Goal: Information Seeking & Learning: Compare options

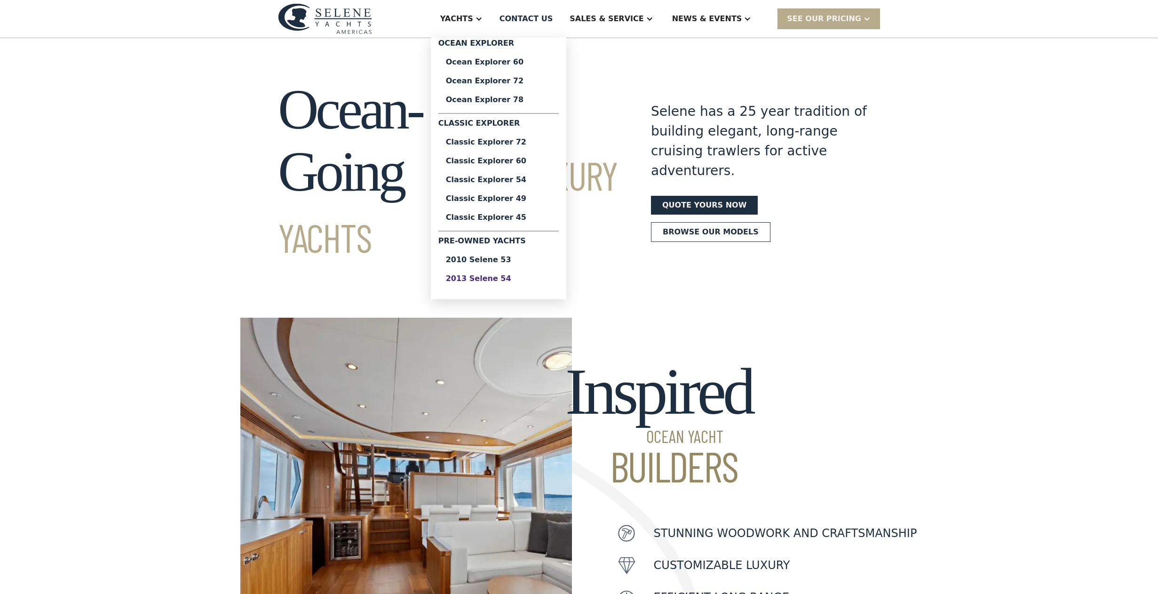
click at [523, 279] on div "2013 Selene 54" at bounding box center [498, 279] width 105 height 8
click at [534, 56] on link "Ocean Explorer 60" at bounding box center [499, 62] width 120 height 19
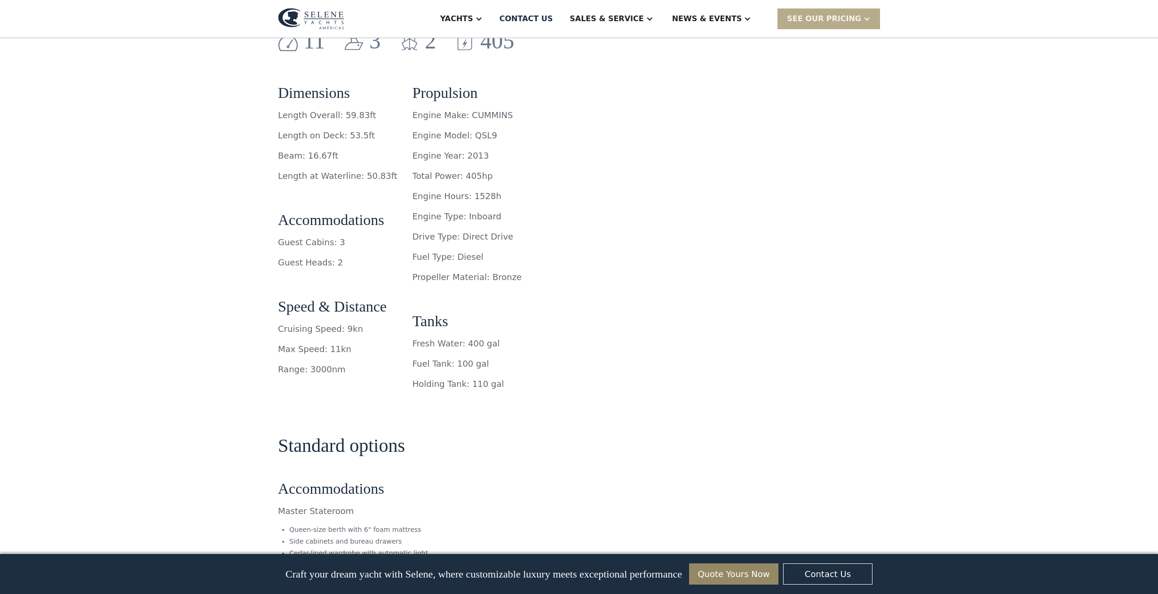
scroll to position [1580, 0]
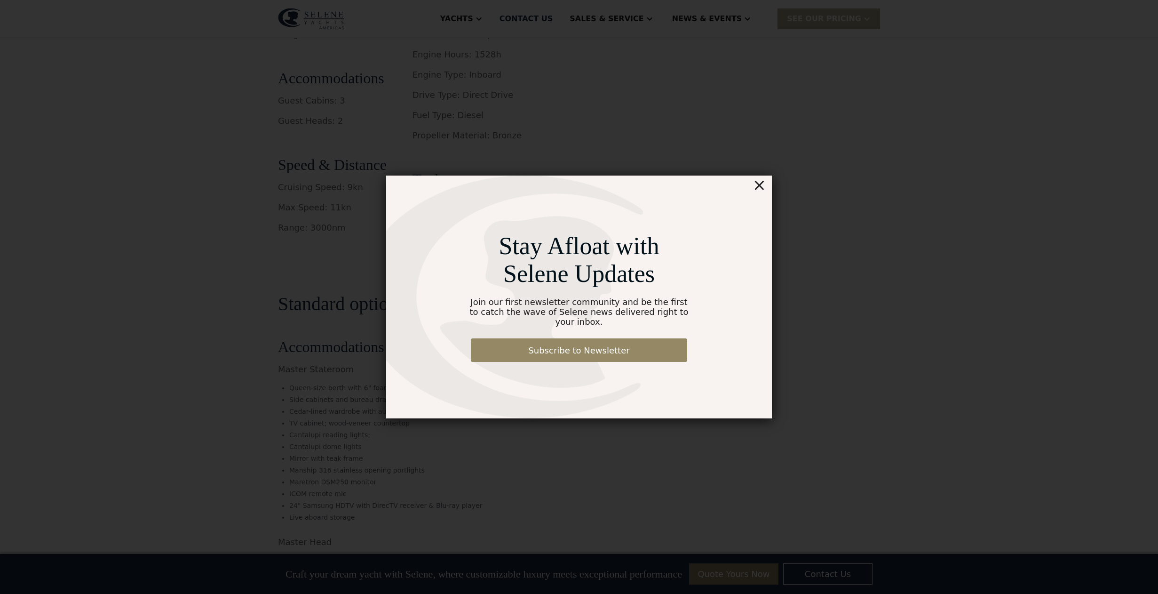
click at [761, 192] on div "×" at bounding box center [760, 185] width 14 height 19
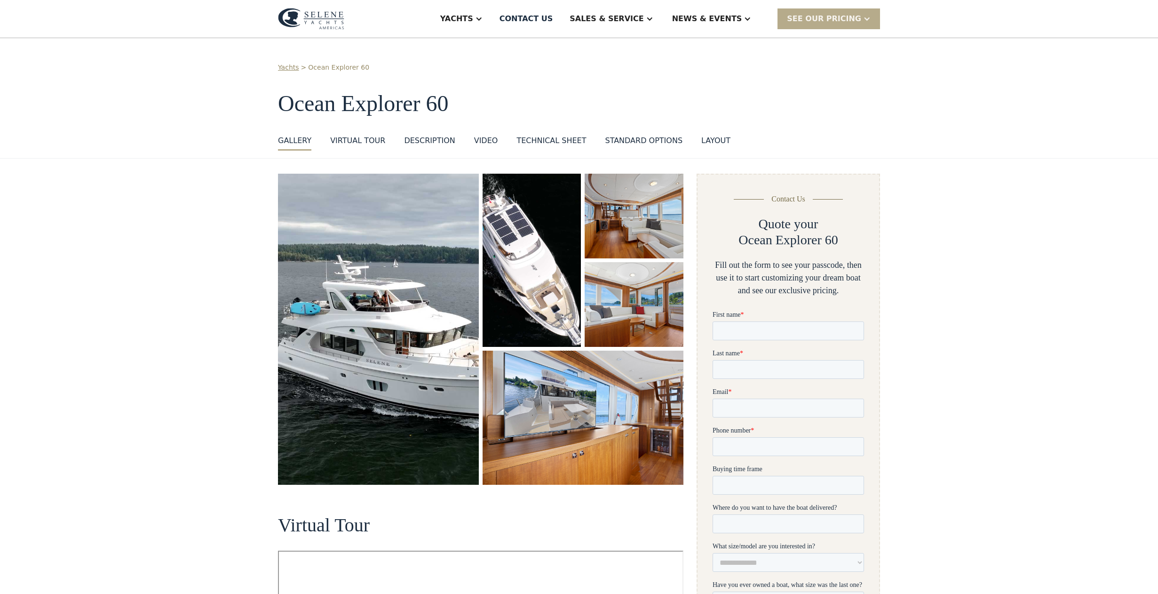
click at [382, 284] on img "open lightbox" at bounding box center [378, 329] width 201 height 311
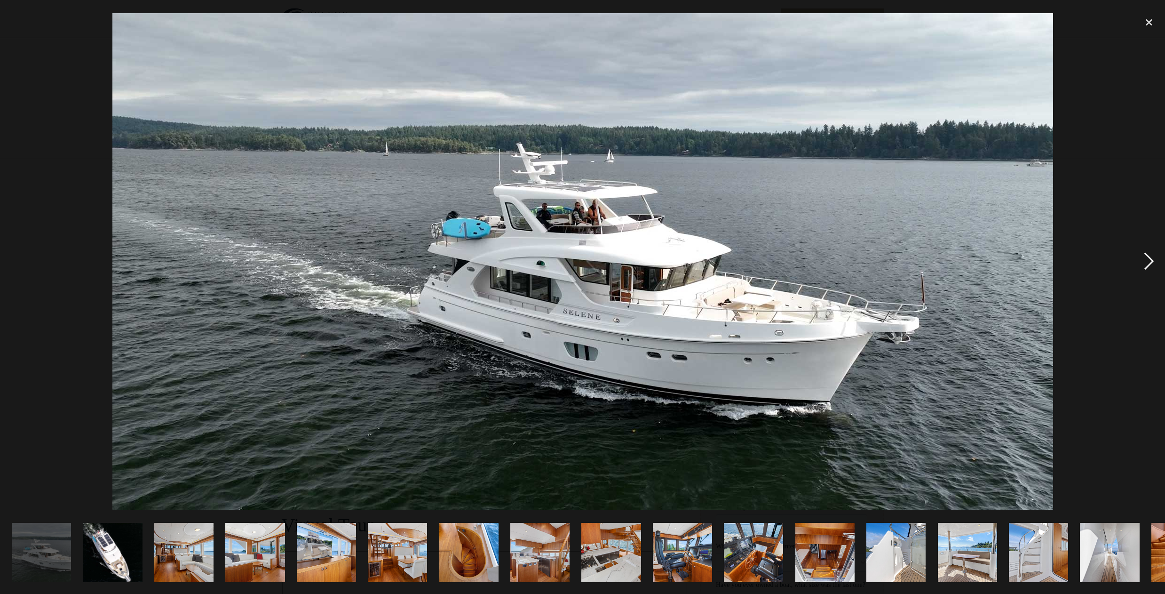
click at [1149, 263] on div "next image" at bounding box center [1149, 261] width 32 height 499
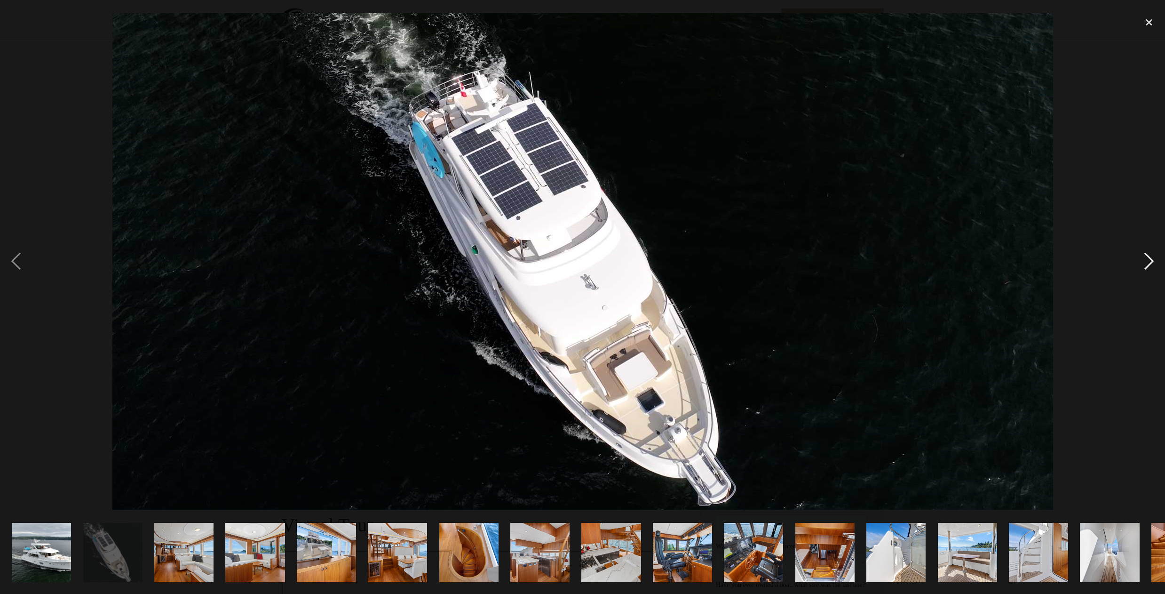
click at [1149, 263] on div "next image" at bounding box center [1149, 261] width 32 height 499
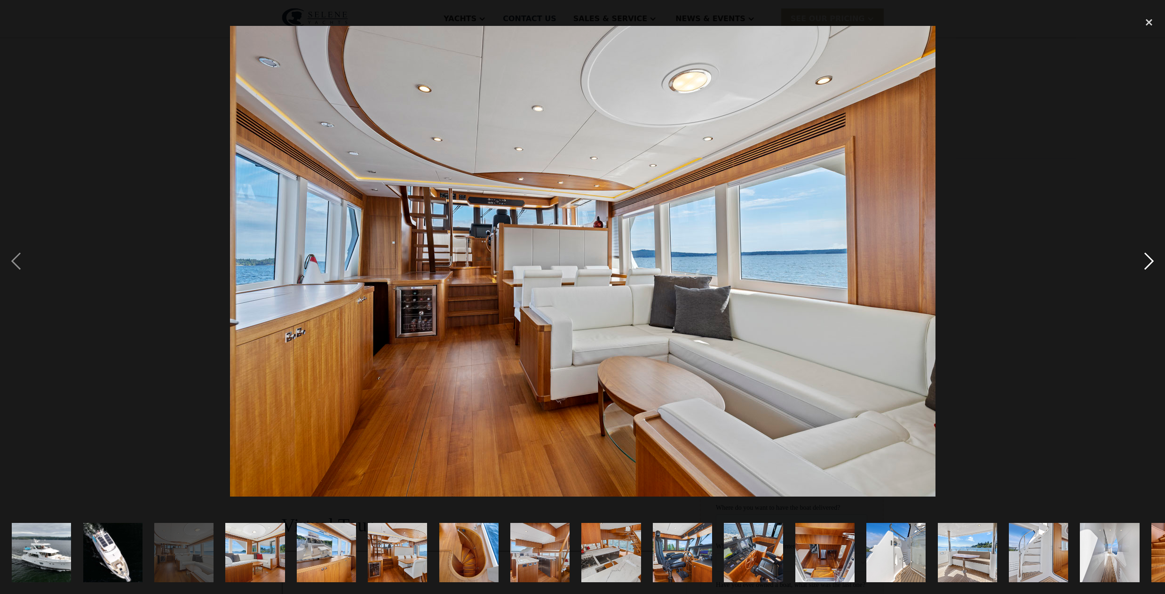
click at [1149, 263] on div "next image" at bounding box center [1149, 261] width 32 height 499
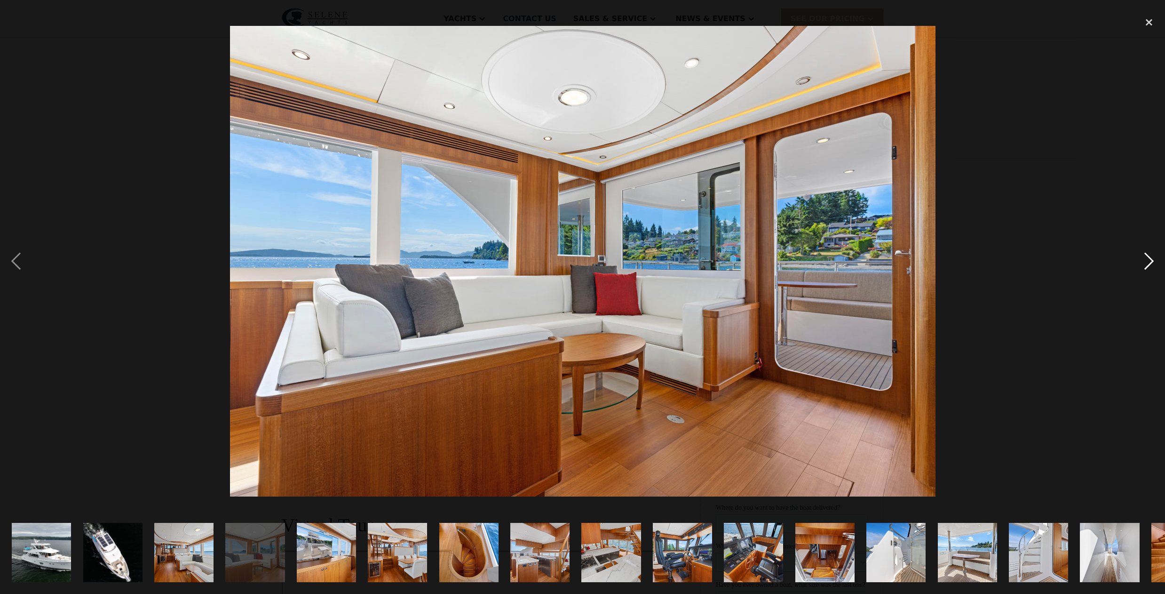
click at [1149, 263] on div "next image" at bounding box center [1149, 261] width 32 height 499
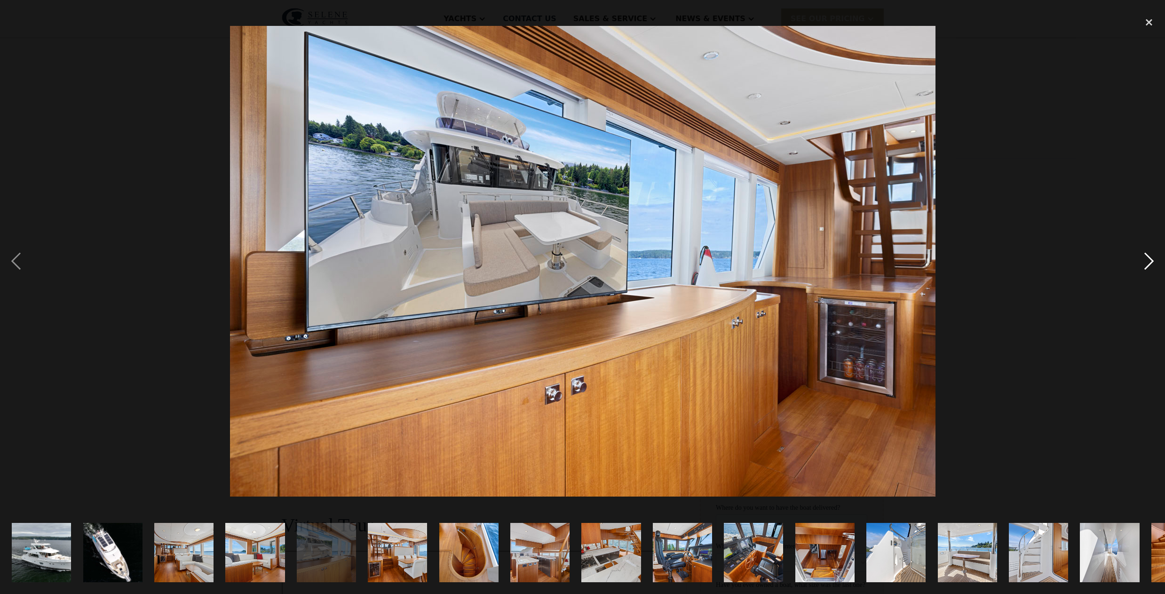
click at [1149, 263] on div "next image" at bounding box center [1149, 261] width 32 height 499
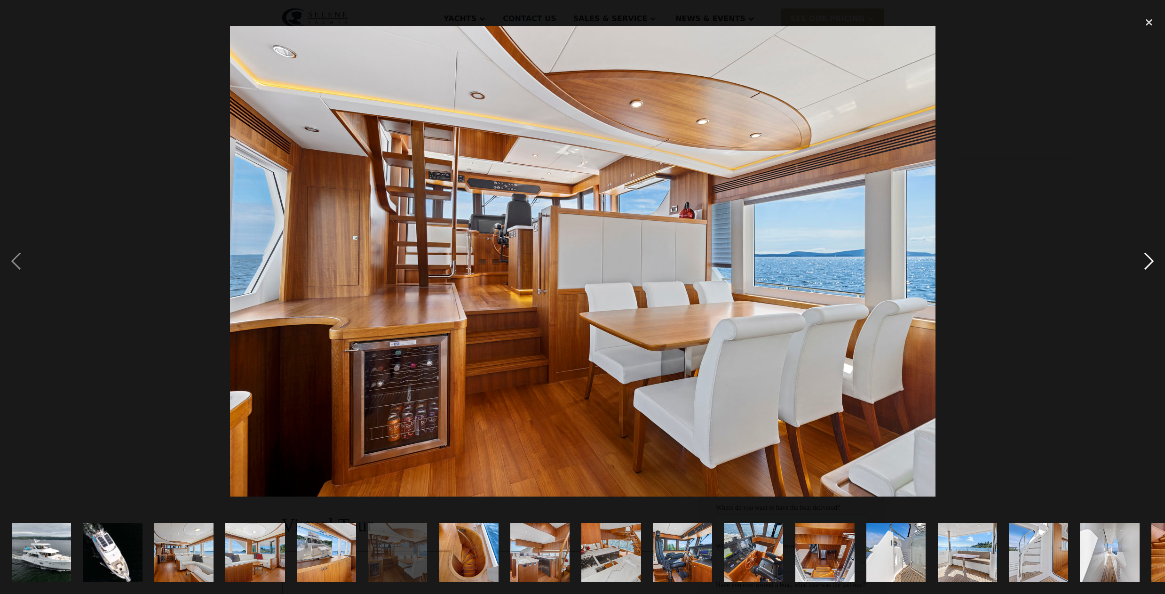
click at [1149, 263] on div "next image" at bounding box center [1149, 261] width 32 height 499
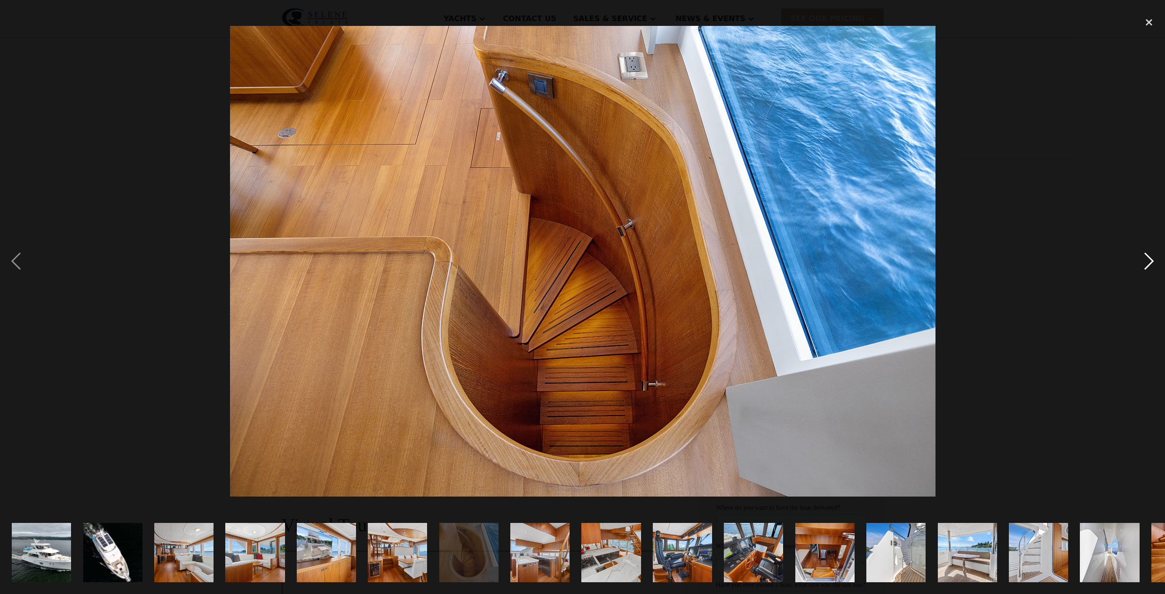
click at [1149, 263] on div "next image" at bounding box center [1149, 261] width 32 height 499
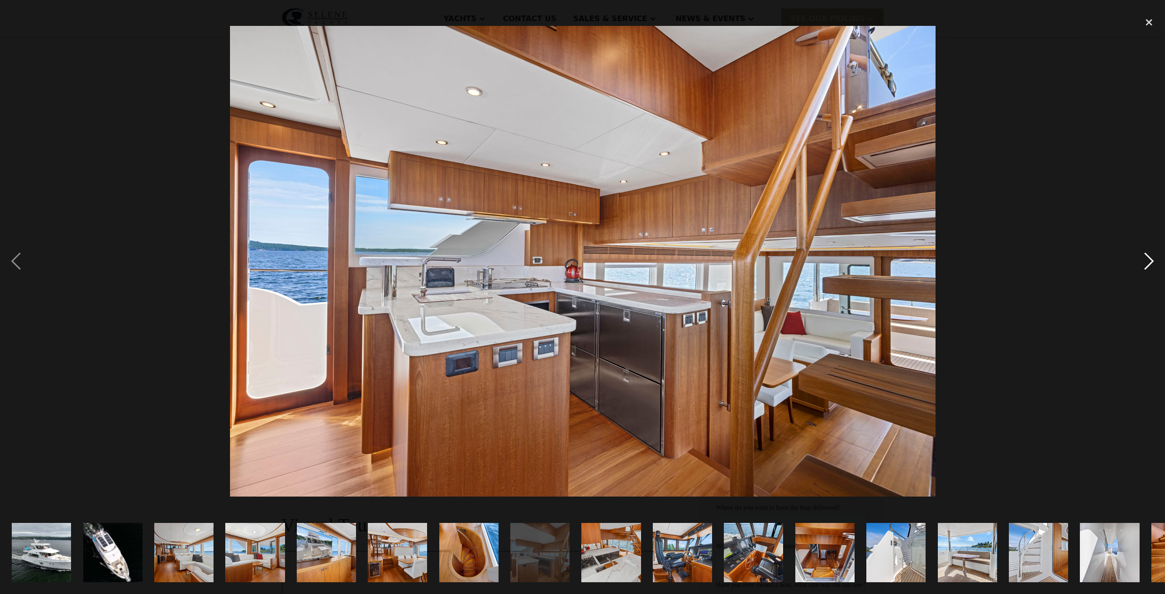
click at [1149, 263] on div "next image" at bounding box center [1149, 261] width 32 height 499
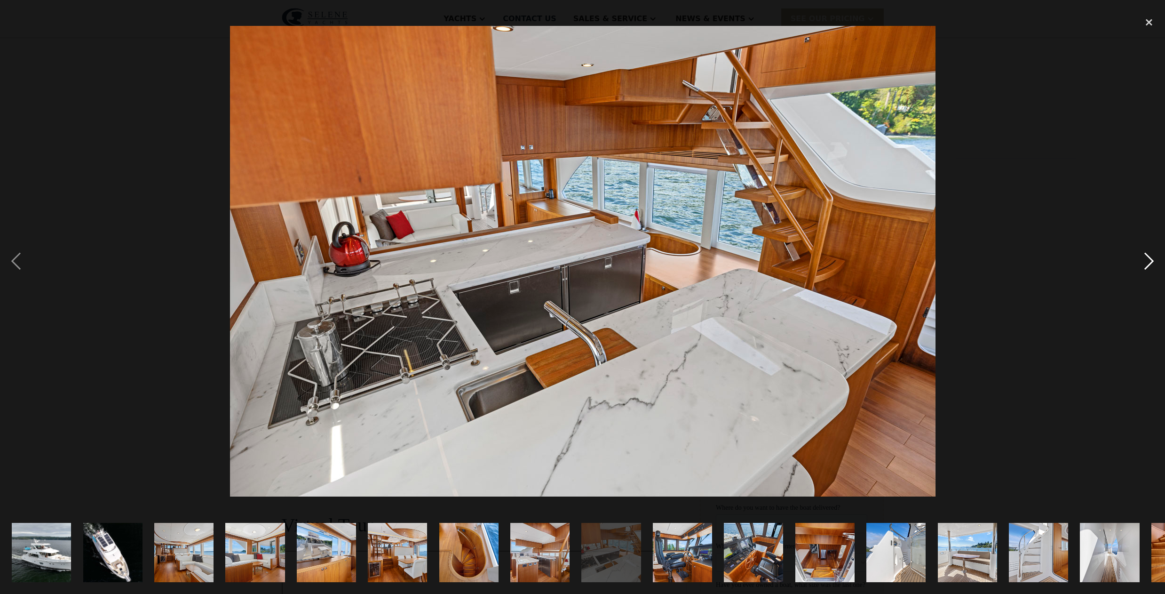
click at [1149, 263] on div "next image" at bounding box center [1149, 261] width 32 height 499
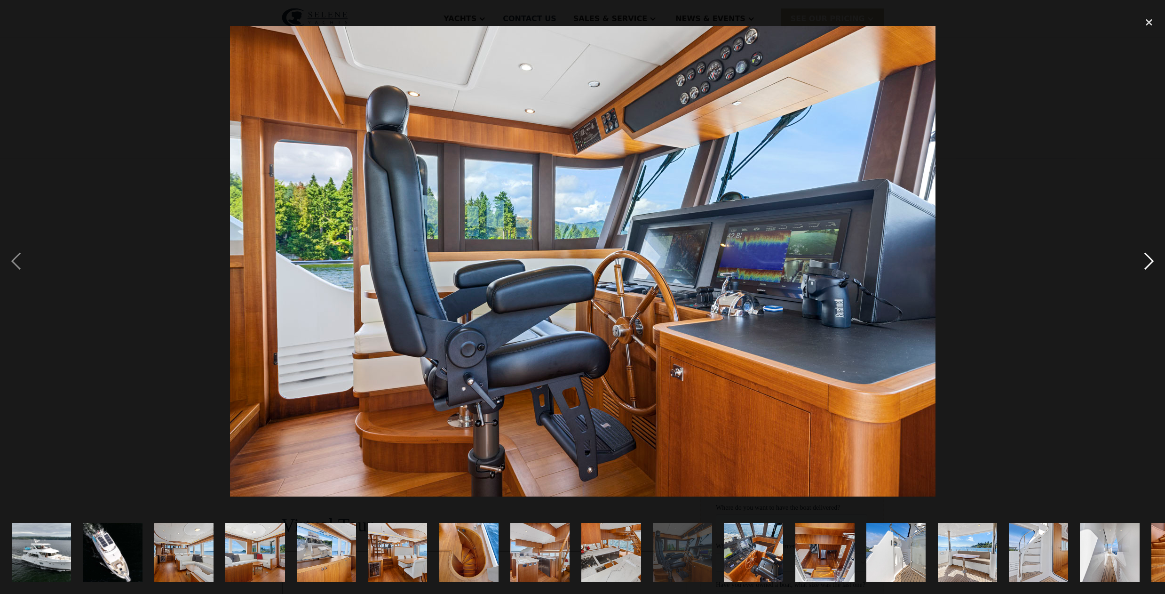
click at [1149, 263] on div "next image" at bounding box center [1149, 261] width 32 height 499
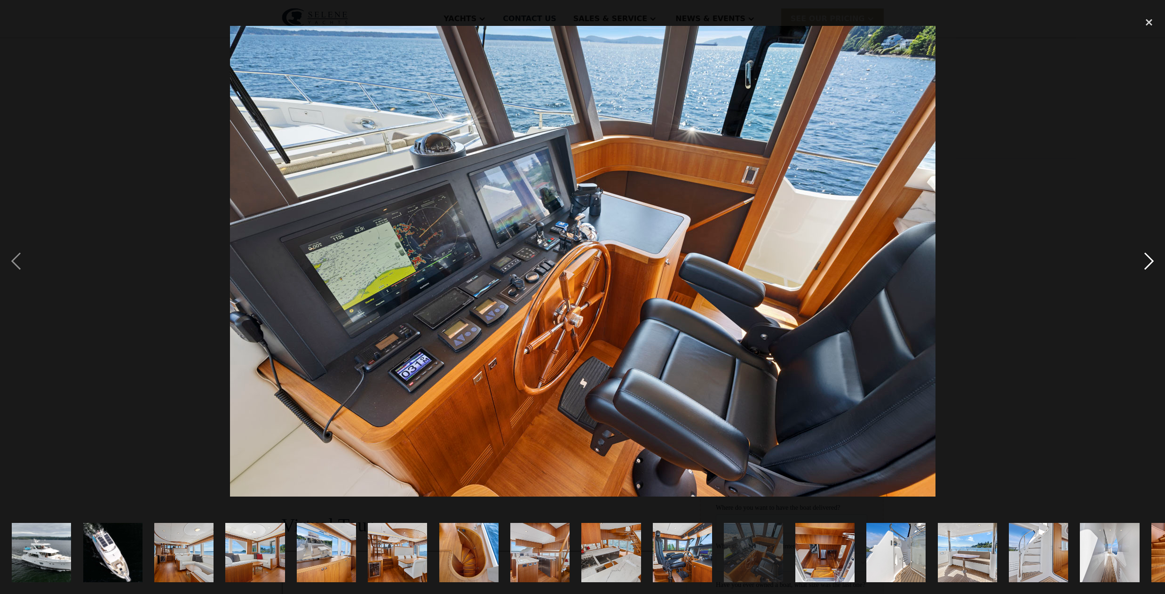
click at [1149, 263] on div "next image" at bounding box center [1149, 261] width 32 height 499
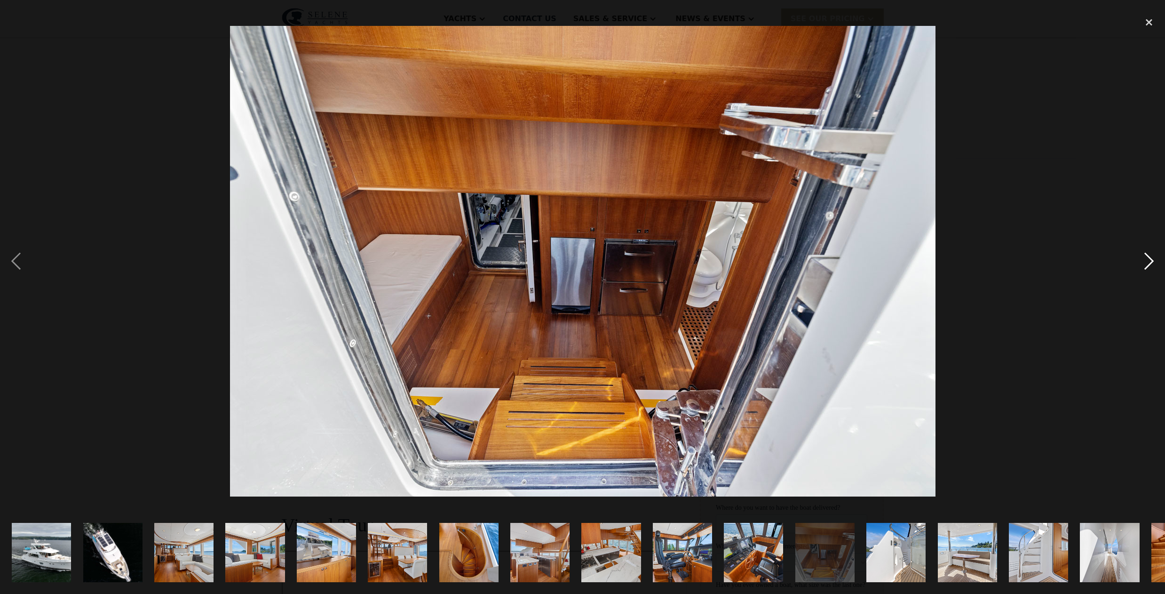
click at [1149, 263] on div "next image" at bounding box center [1149, 261] width 32 height 499
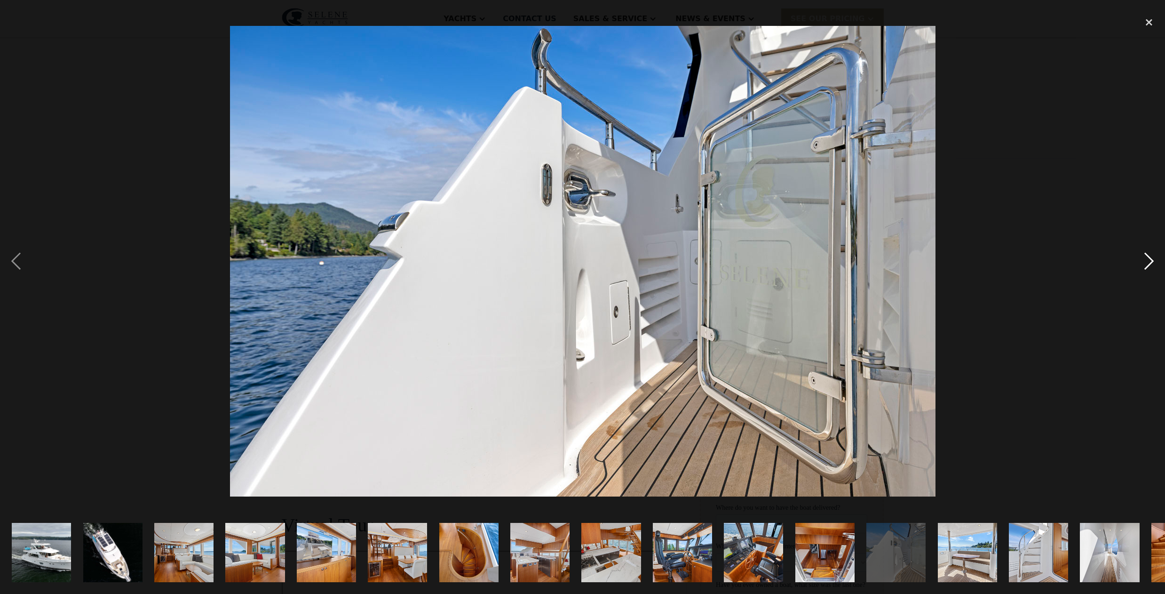
click at [1149, 263] on div "next image" at bounding box center [1149, 261] width 32 height 499
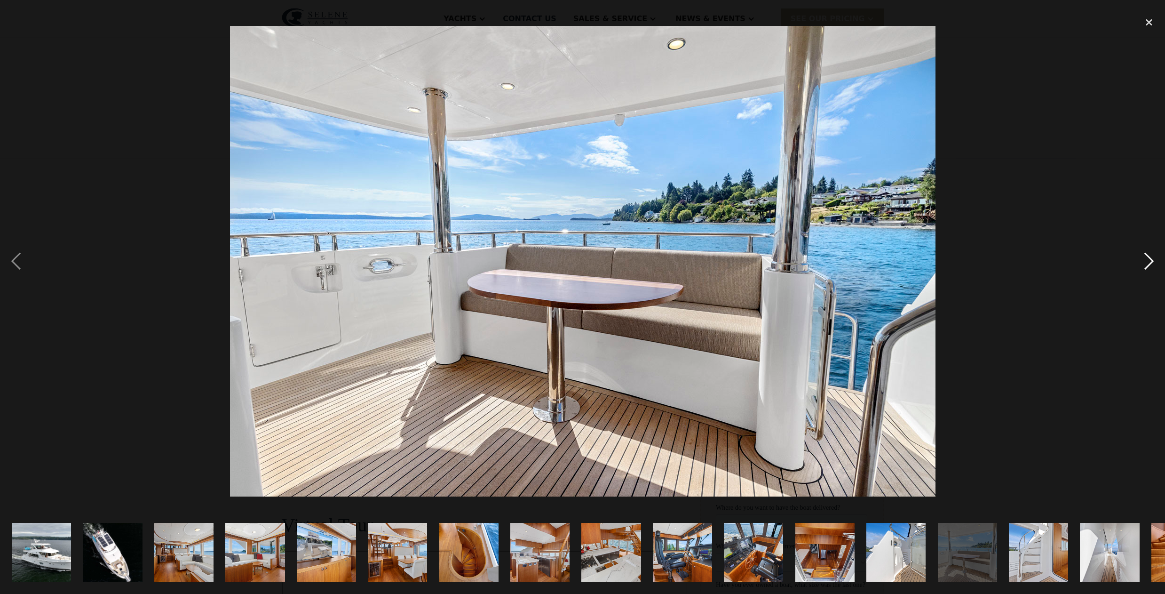
click at [1149, 263] on div "next image" at bounding box center [1149, 261] width 32 height 499
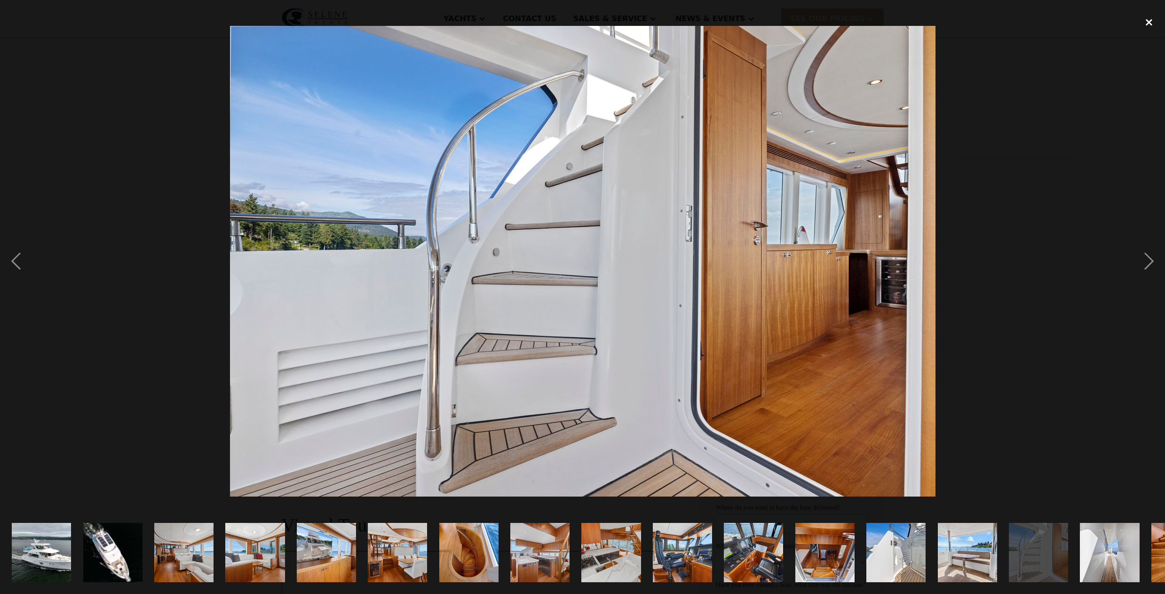
click at [1149, 20] on div "close lightbox" at bounding box center [1149, 22] width 32 height 21
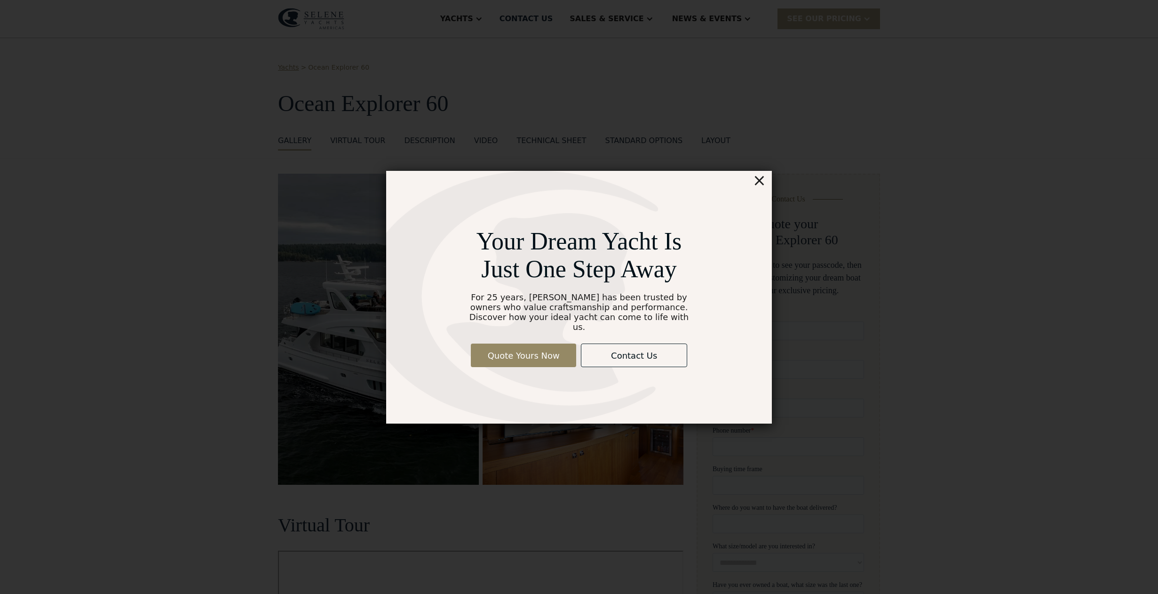
click at [762, 188] on div "×" at bounding box center [760, 180] width 14 height 19
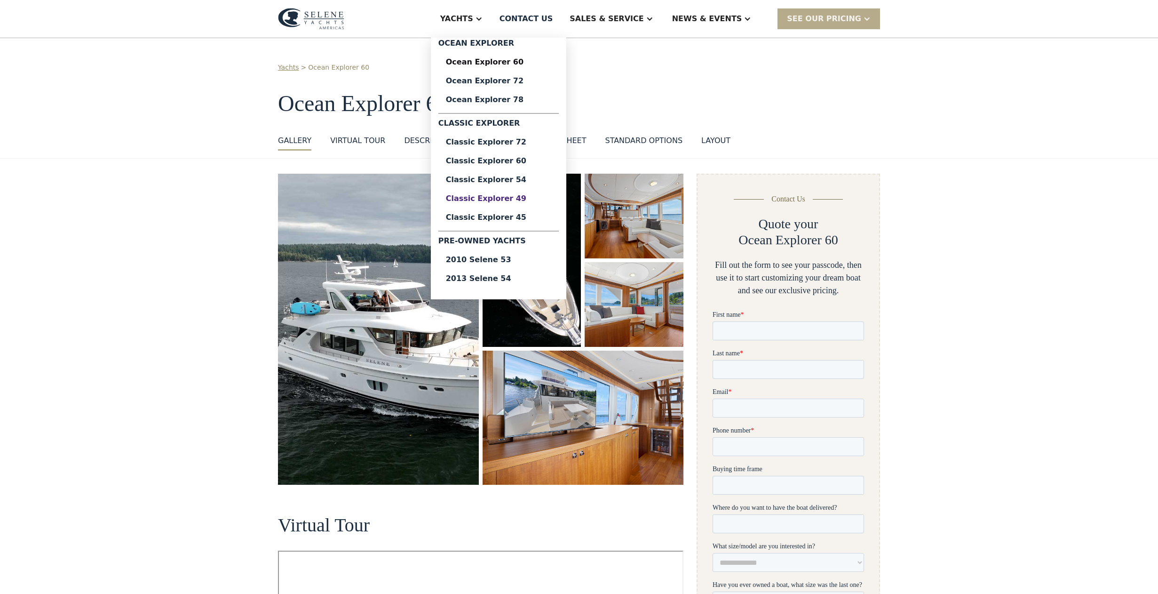
click at [538, 197] on div "Classic Explorer 49" at bounding box center [498, 199] width 105 height 8
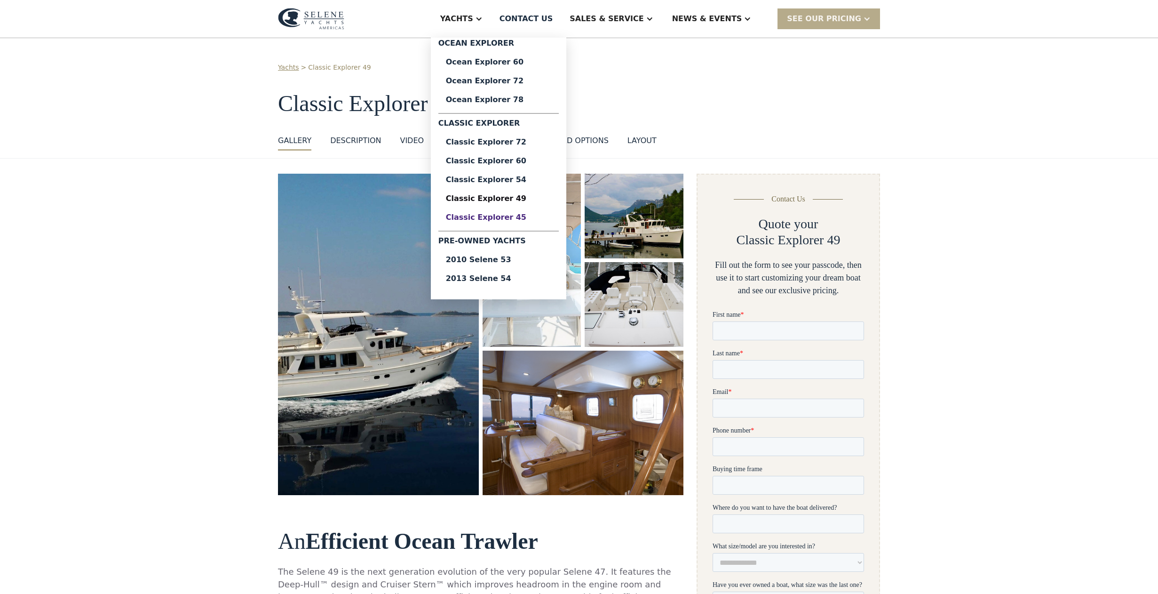
click at [537, 217] on div "Classic Explorer 45" at bounding box center [498, 218] width 105 height 8
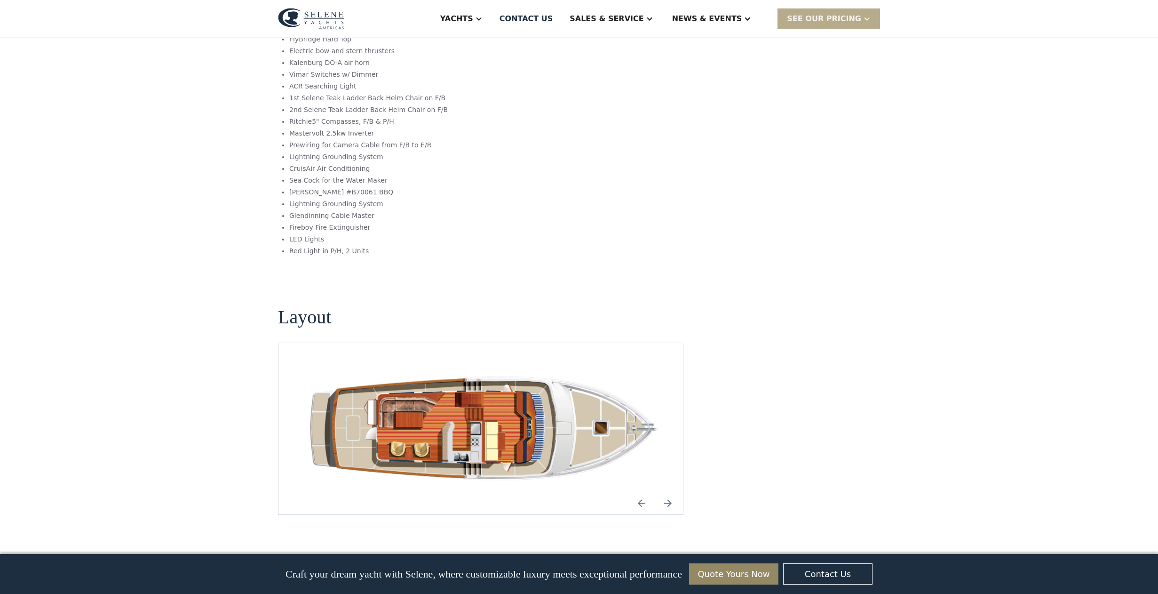
scroll to position [1134, 0]
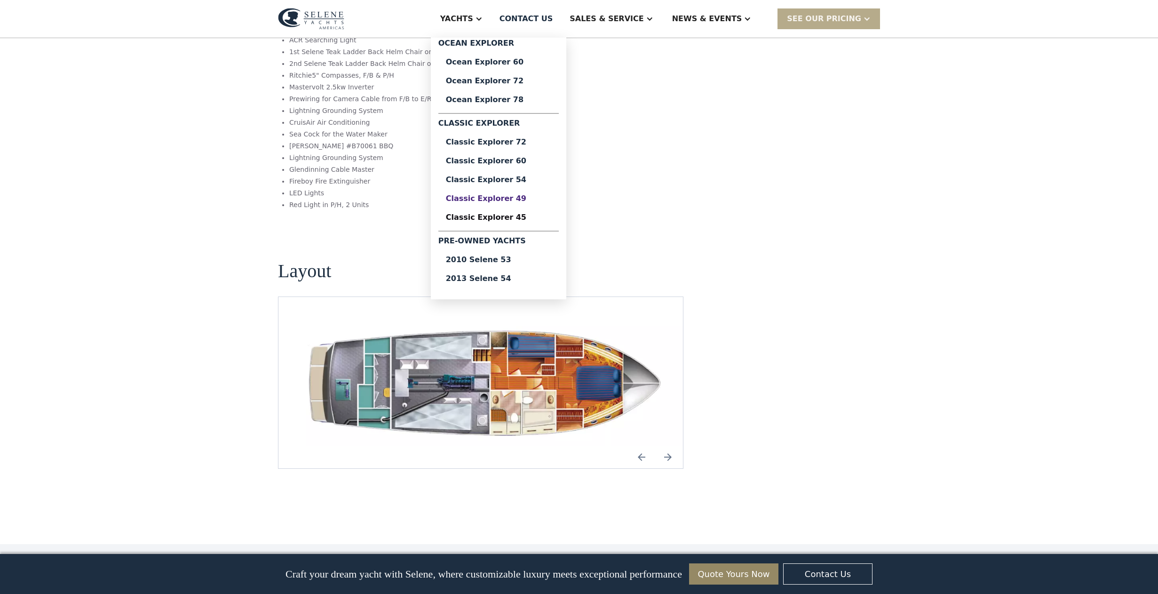
click at [539, 196] on div "Classic Explorer 49" at bounding box center [498, 199] width 105 height 8
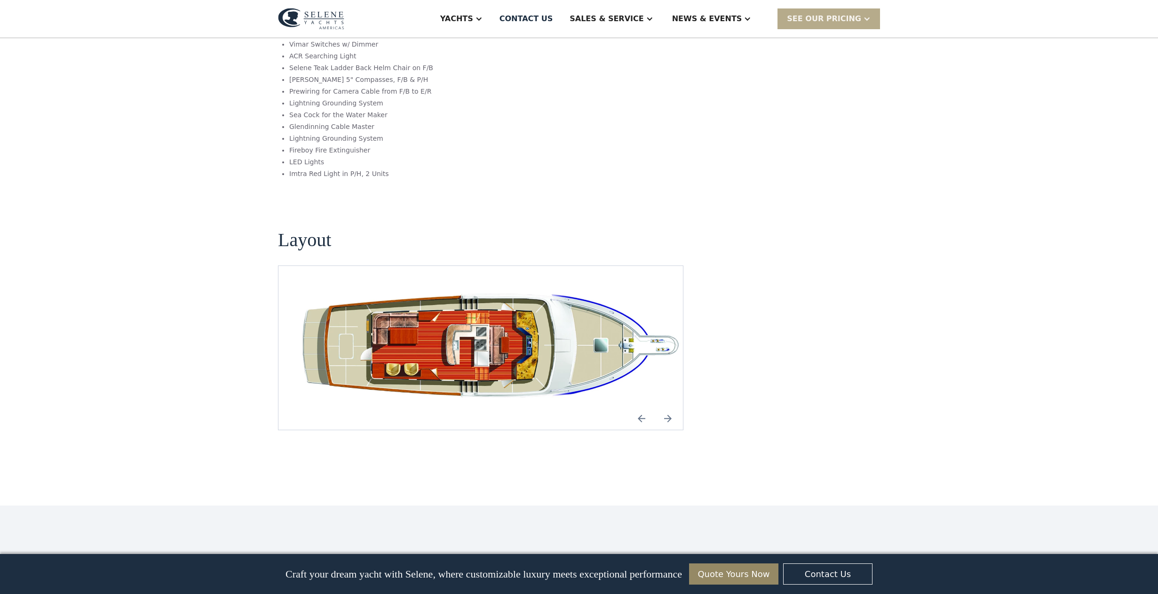
scroll to position [1616, 0]
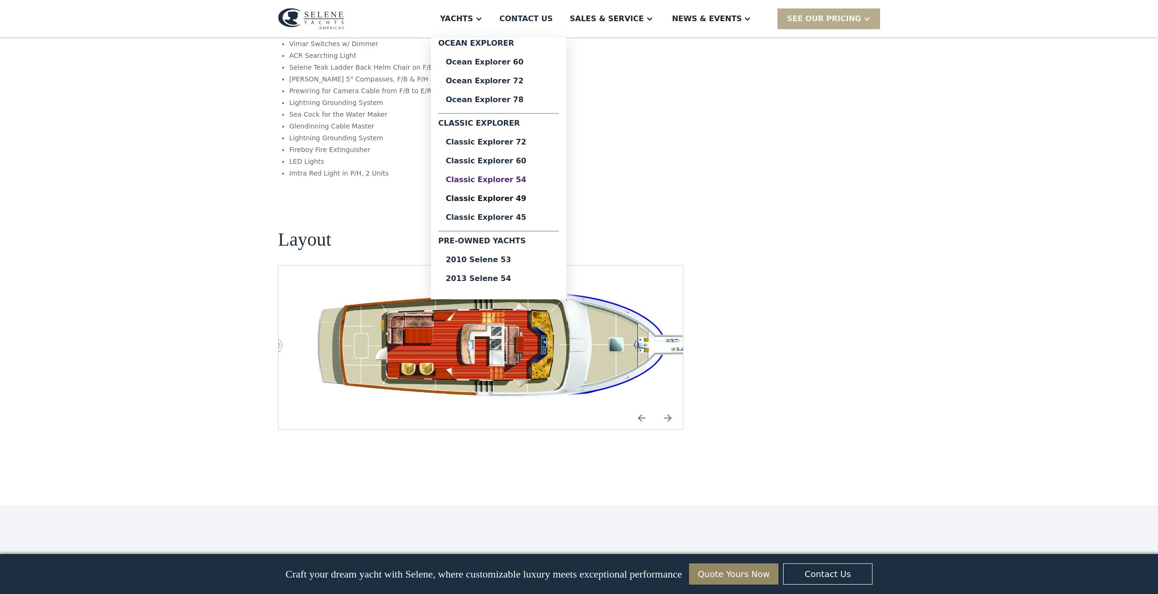
click at [539, 176] on div "Classic Explorer 54" at bounding box center [498, 180] width 105 height 8
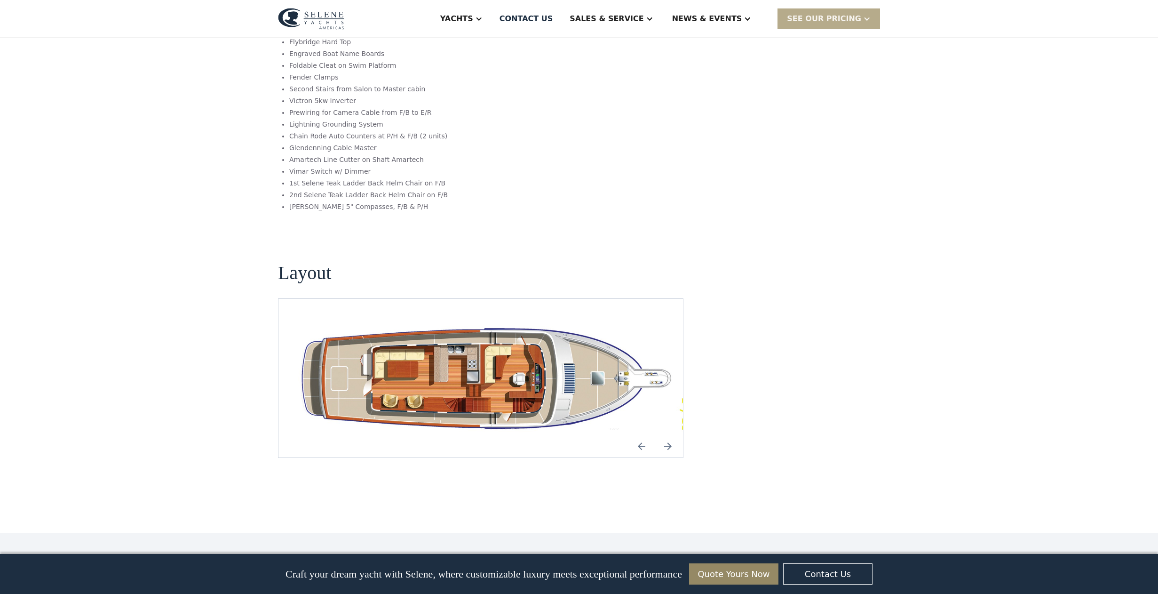
scroll to position [1528, 0]
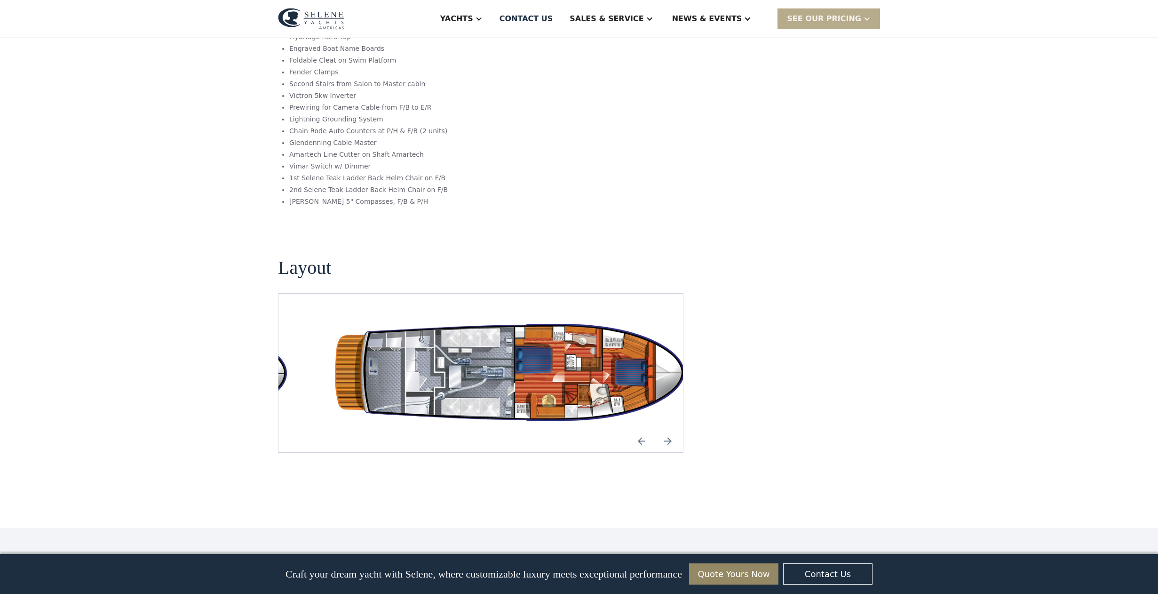
click at [560, 316] on img "open lightbox" at bounding box center [519, 372] width 390 height 113
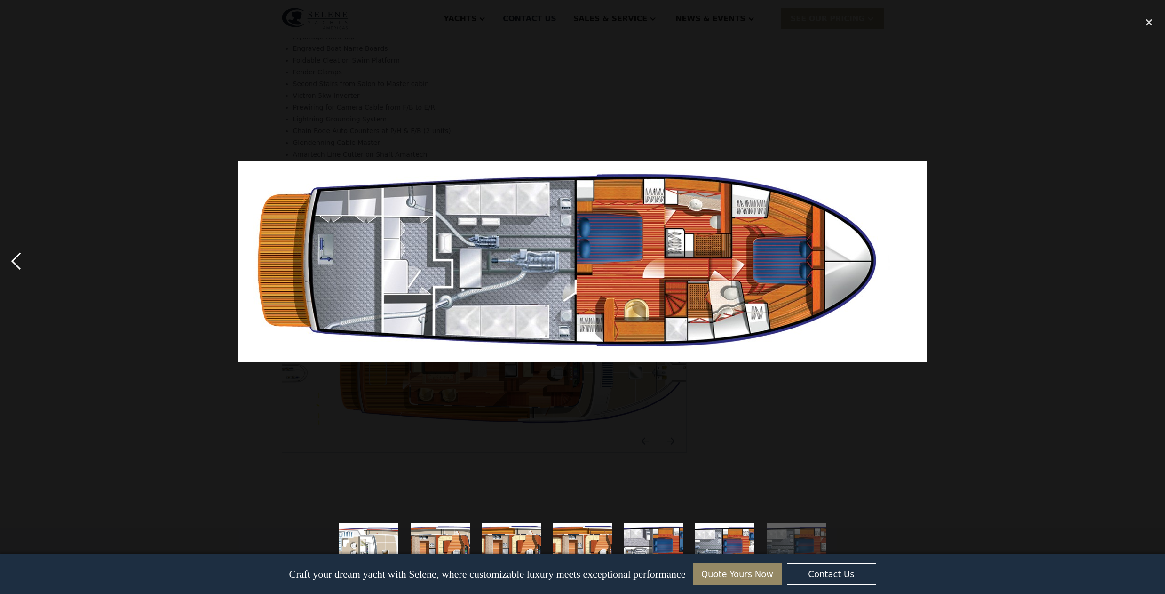
click at [17, 259] on div "previous image" at bounding box center [16, 261] width 32 height 499
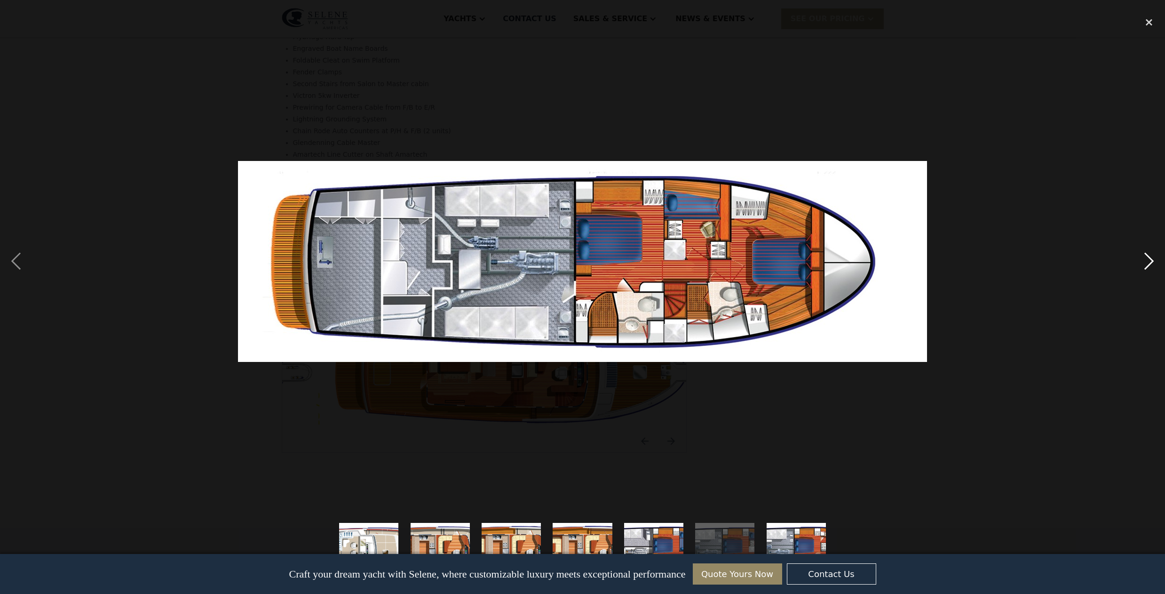
click at [1149, 264] on div "next image" at bounding box center [1149, 261] width 32 height 499
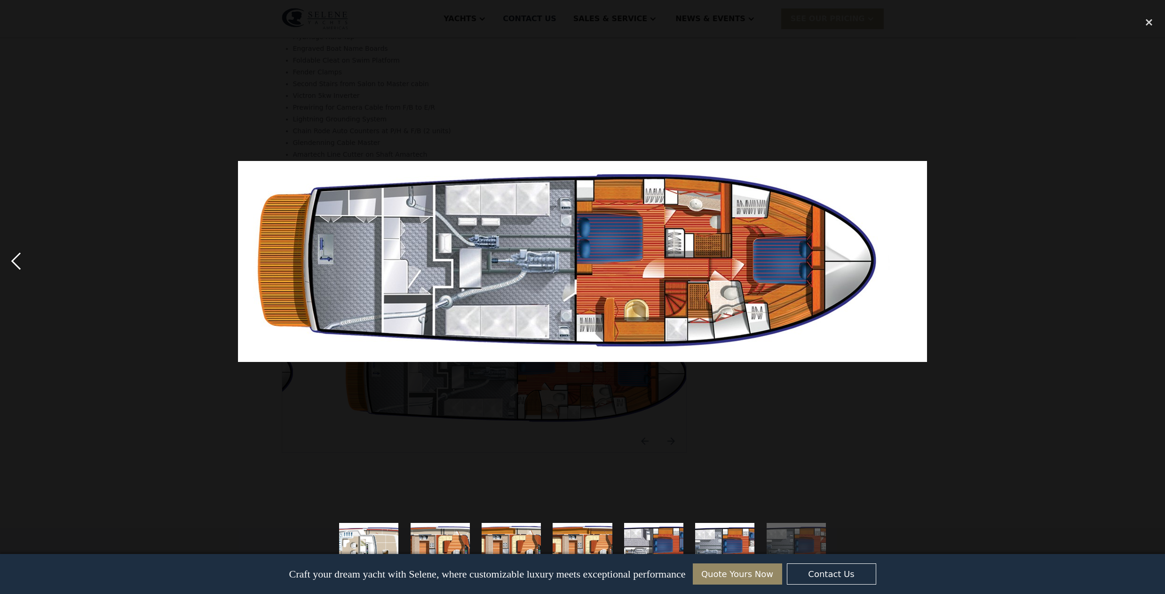
click at [17, 262] on div "previous image" at bounding box center [16, 261] width 32 height 499
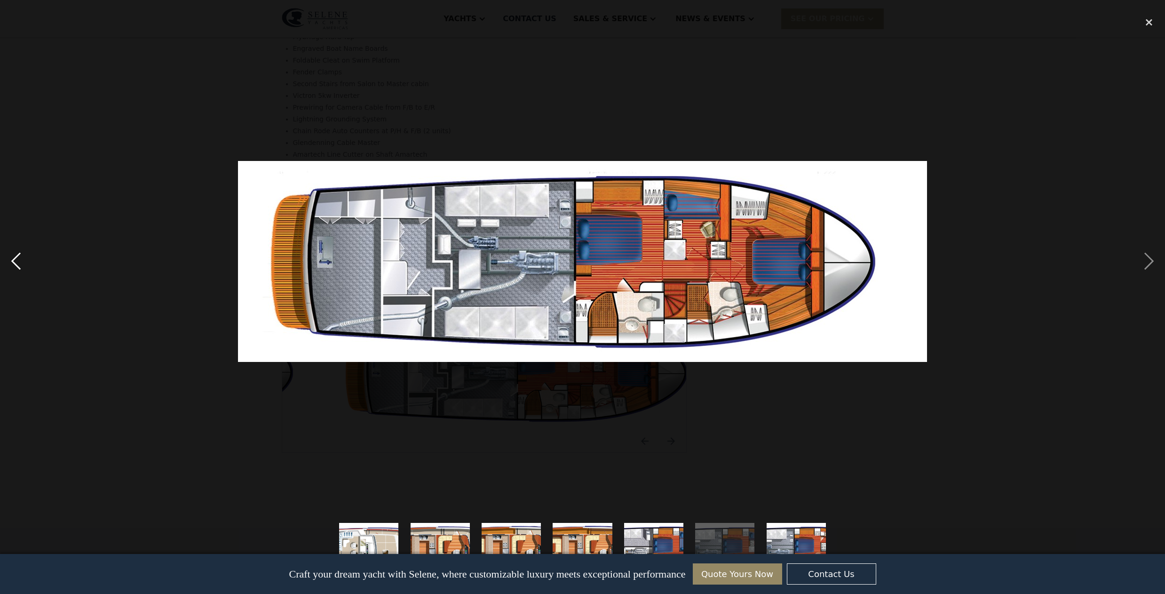
click at [17, 262] on div "previous image" at bounding box center [16, 261] width 32 height 499
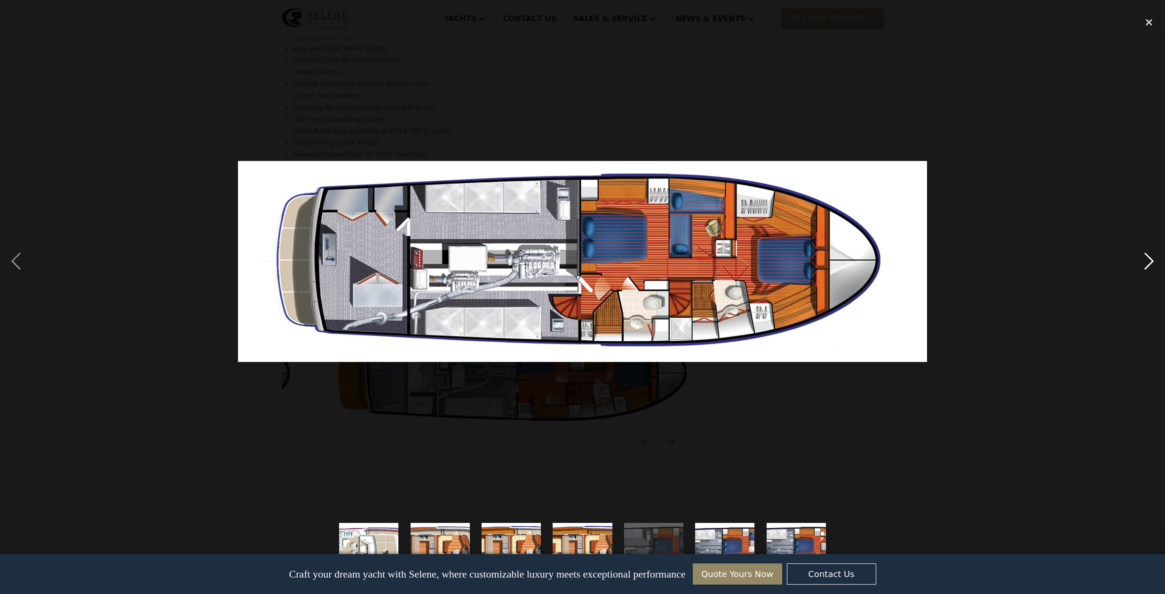
click at [1144, 264] on div "next image" at bounding box center [1149, 261] width 32 height 499
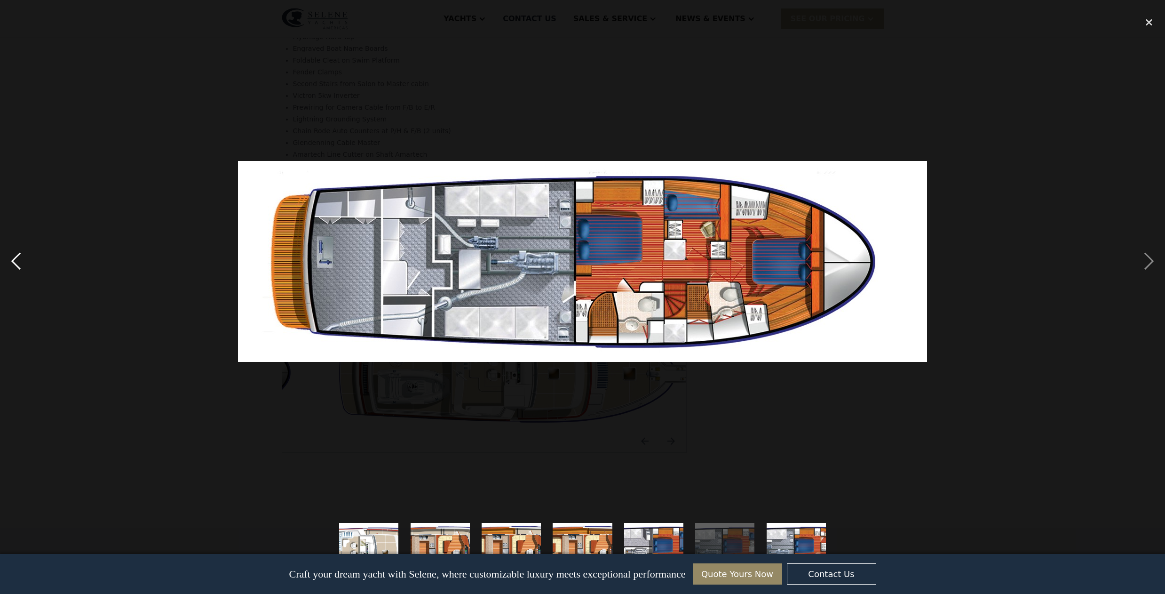
click at [14, 262] on div "previous image" at bounding box center [16, 261] width 32 height 499
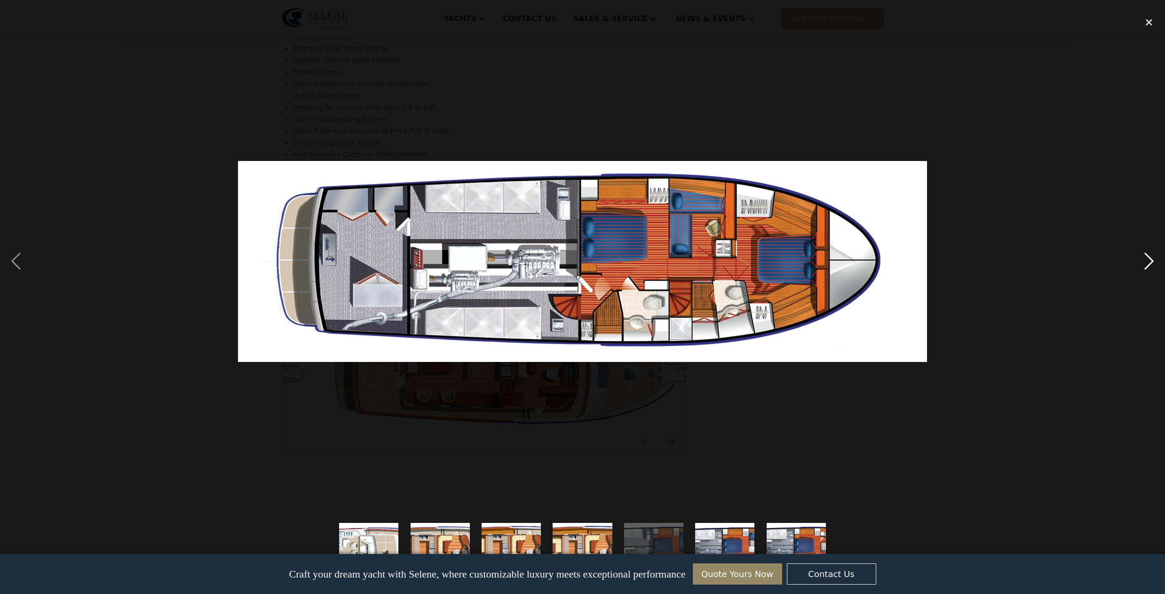
click at [1147, 261] on div "next image" at bounding box center [1149, 261] width 32 height 499
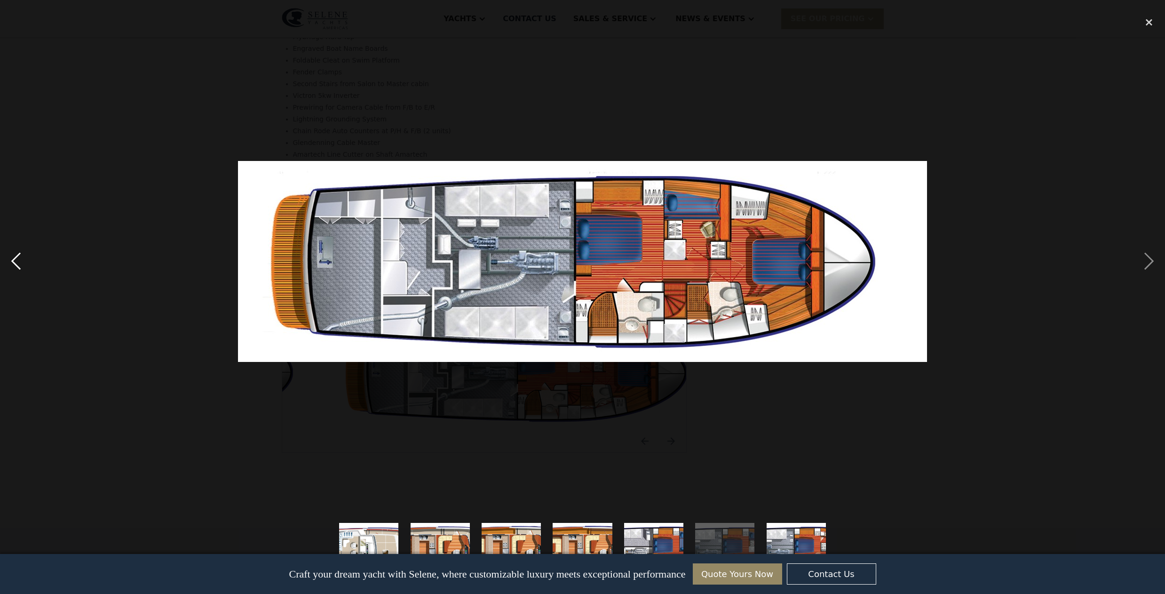
click at [8, 255] on div "previous image" at bounding box center [16, 261] width 32 height 499
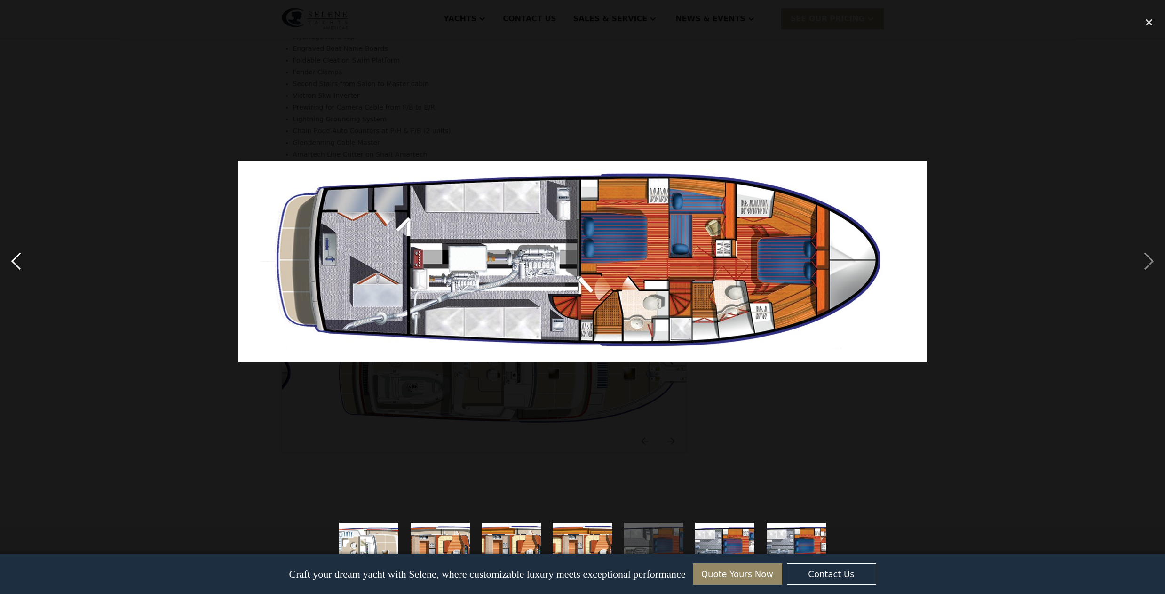
click at [8, 255] on div "previous image" at bounding box center [16, 261] width 32 height 499
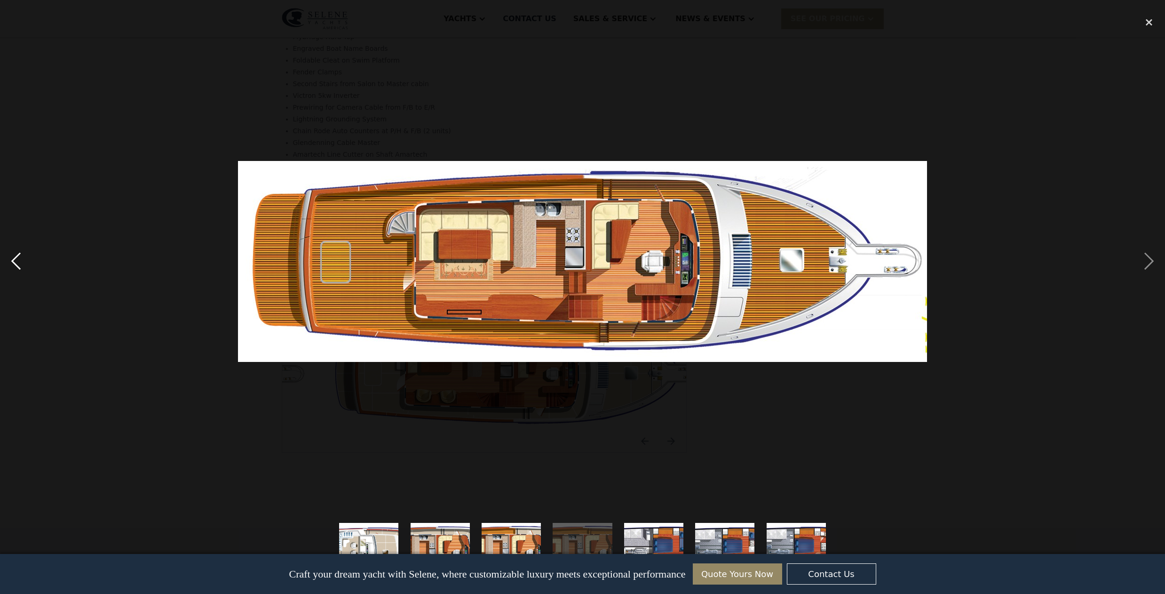
click at [20, 263] on div "previous image" at bounding box center [16, 261] width 32 height 499
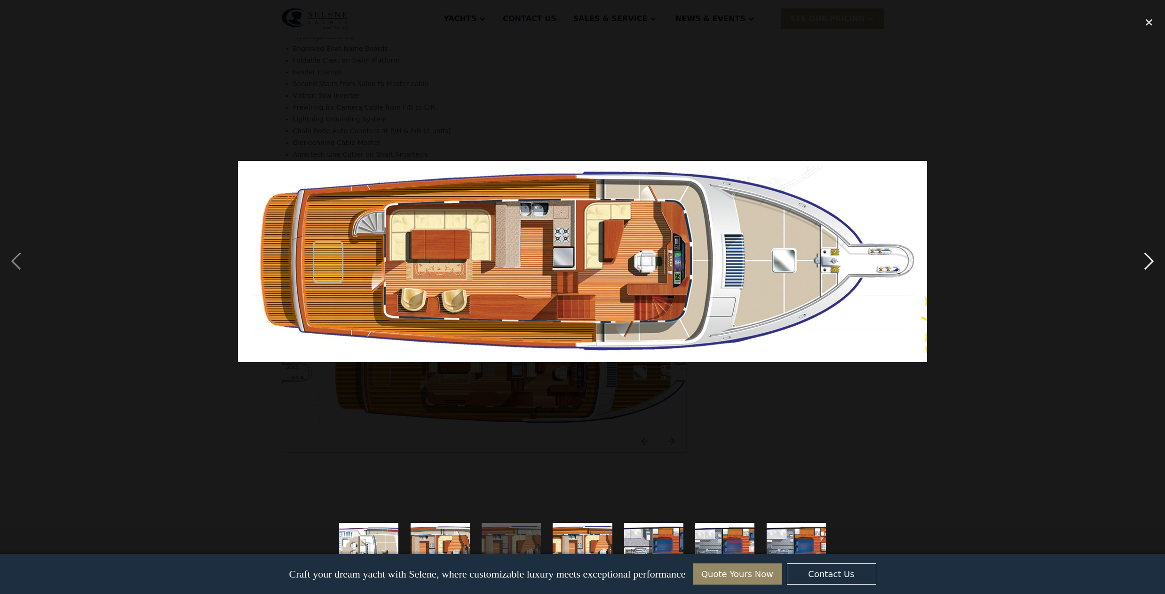
click at [1149, 257] on div "next image" at bounding box center [1149, 261] width 32 height 499
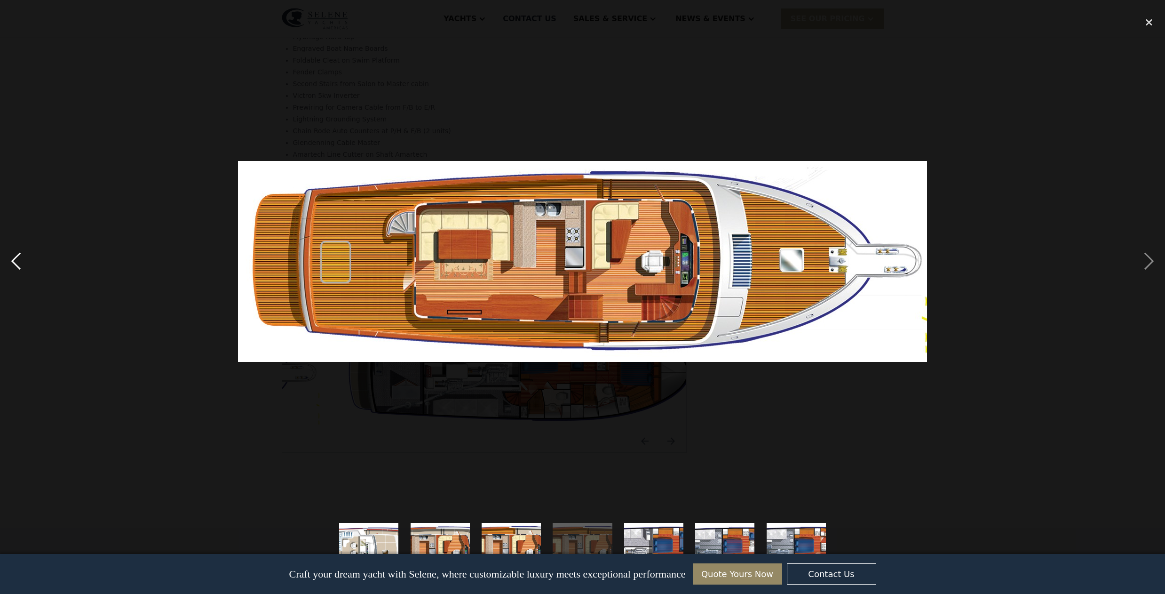
click at [16, 261] on div "previous image" at bounding box center [16, 261] width 32 height 499
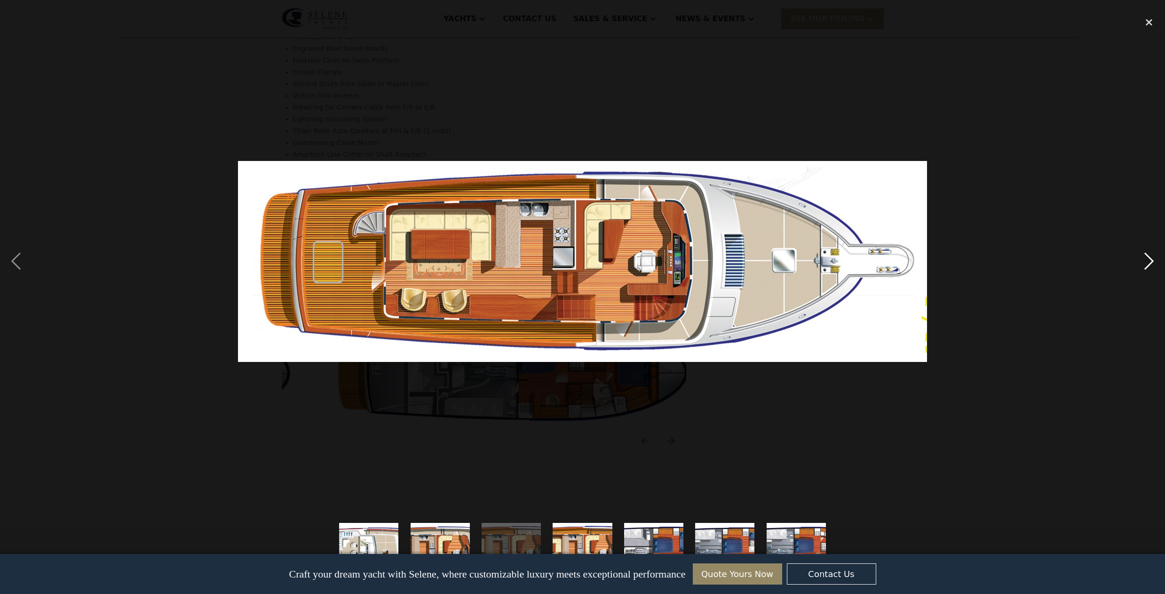
click at [1148, 261] on div "next image" at bounding box center [1149, 261] width 32 height 499
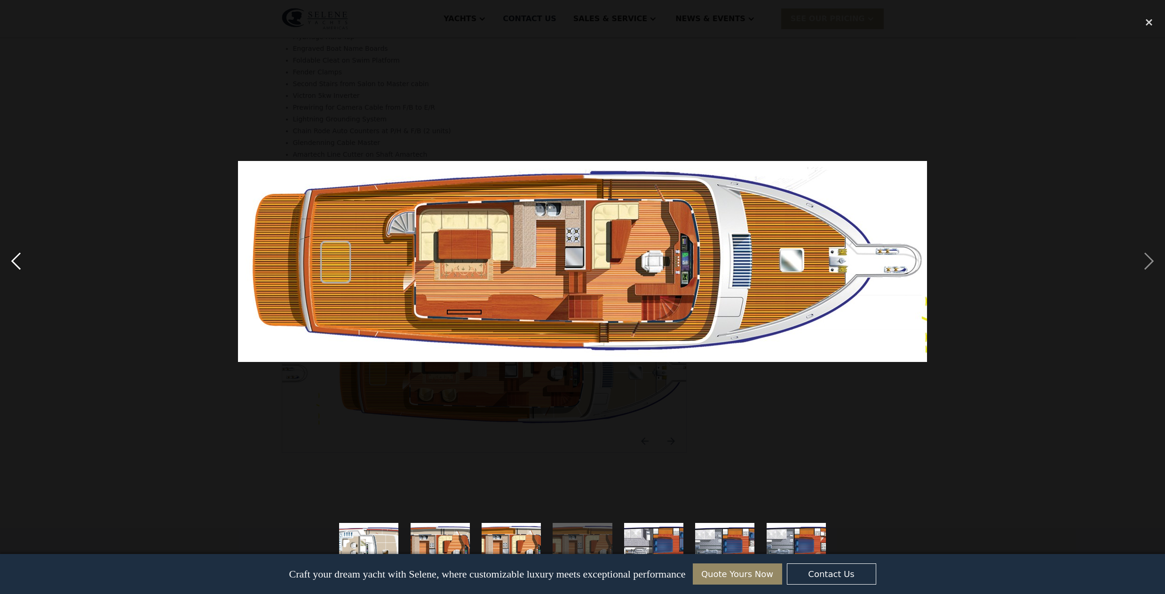
click at [15, 258] on div "previous image" at bounding box center [16, 261] width 32 height 499
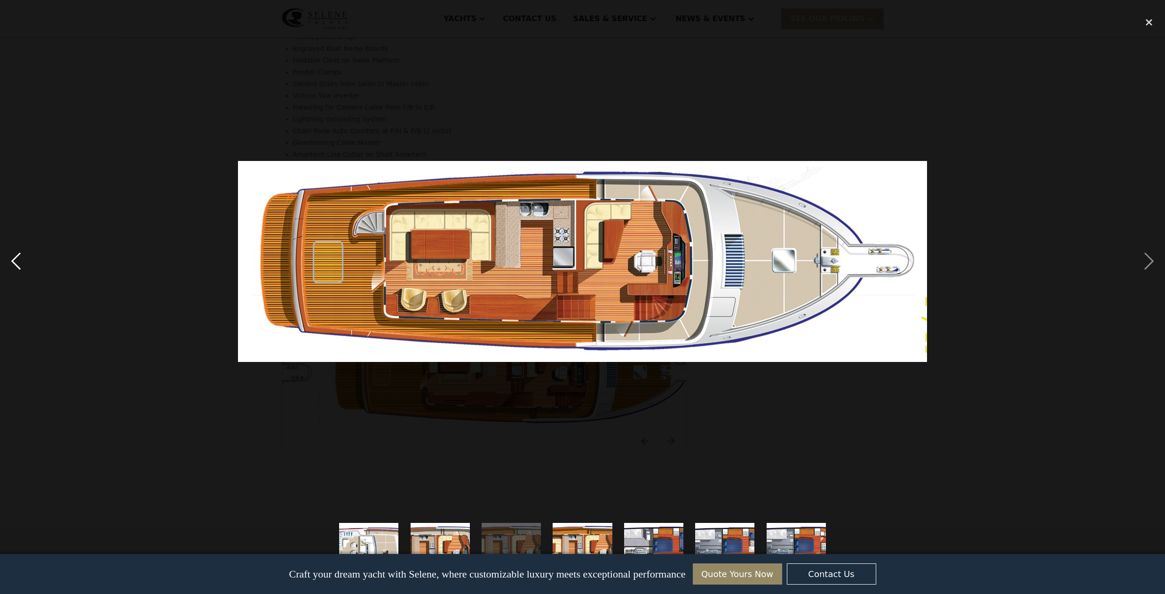
click at [15, 258] on div "previous image" at bounding box center [16, 261] width 32 height 499
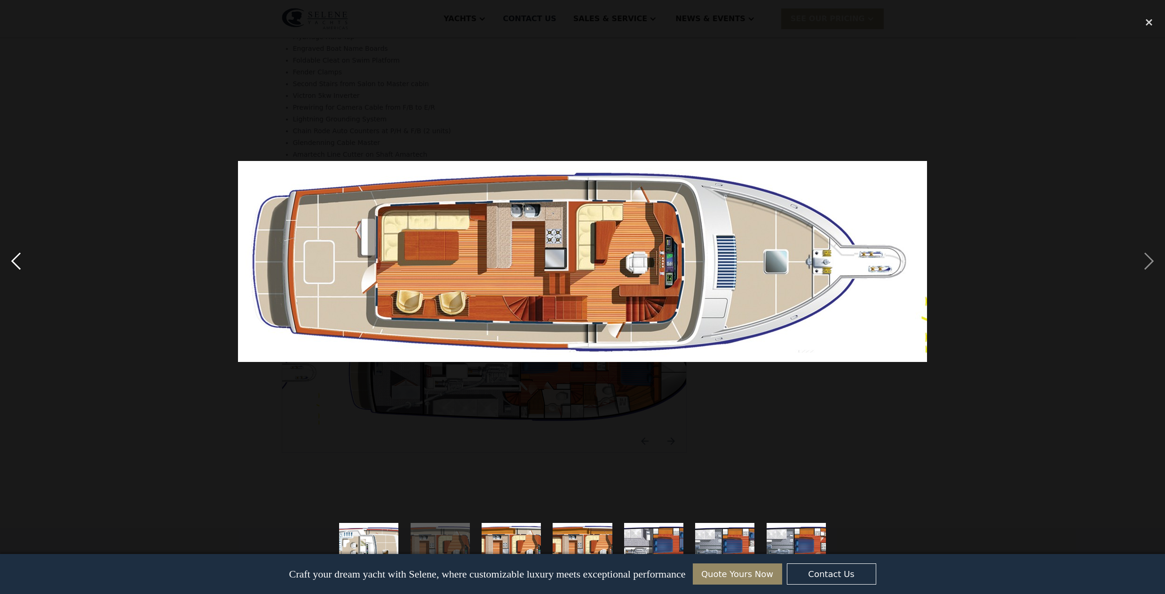
click at [15, 258] on div "previous image" at bounding box center [16, 261] width 32 height 499
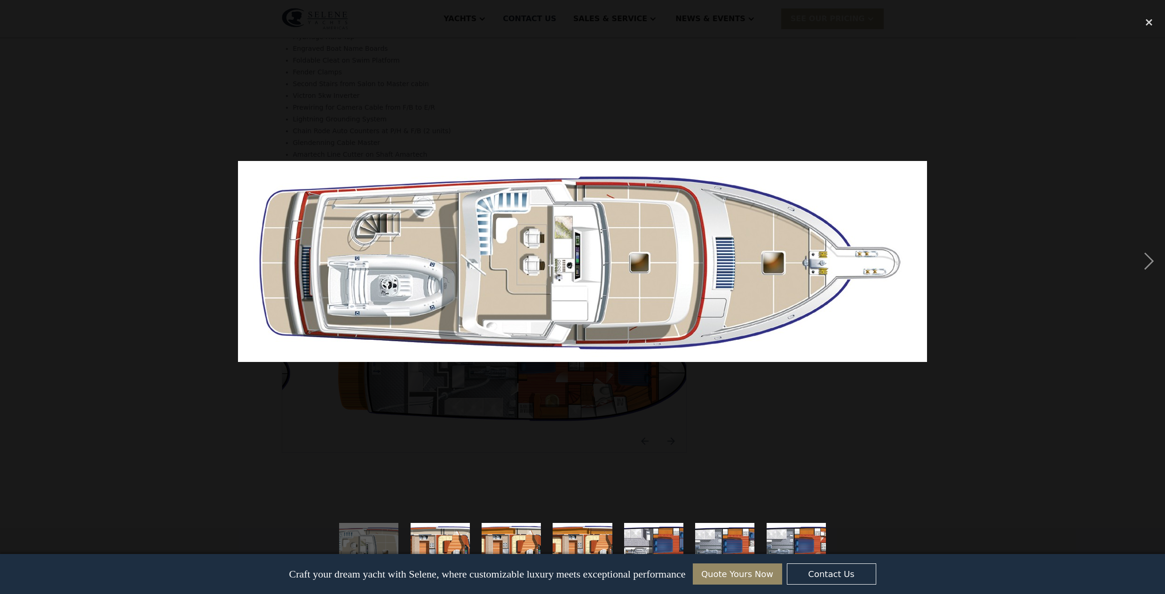
click at [15, 258] on div "previous image" at bounding box center [16, 261] width 32 height 499
click at [548, 272] on img at bounding box center [582, 261] width 689 height 201
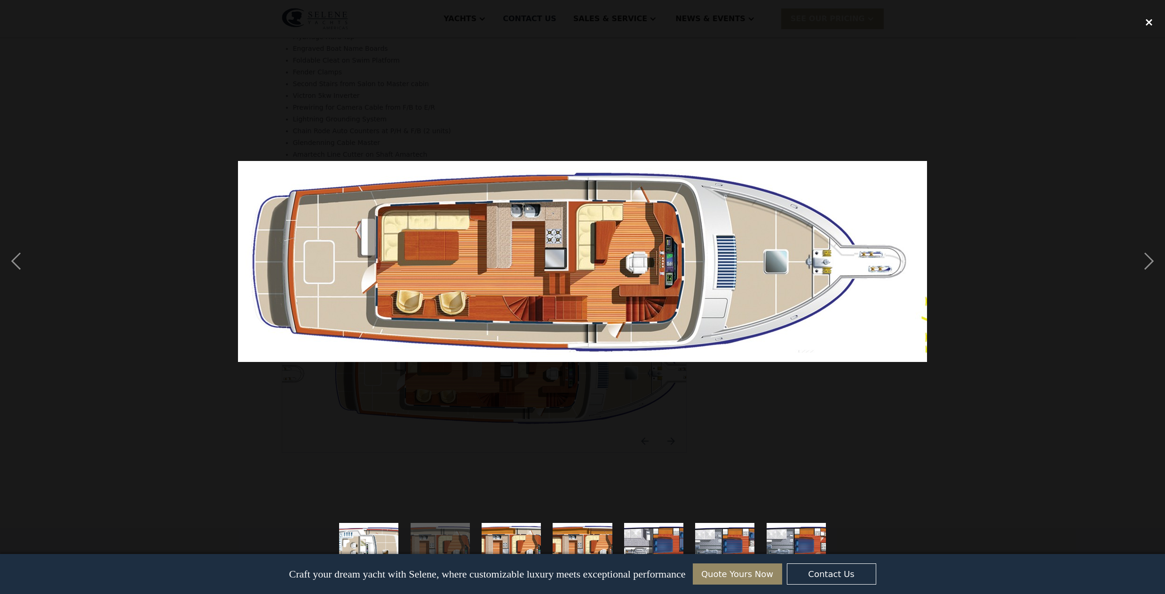
click at [1145, 24] on div "close lightbox" at bounding box center [1149, 22] width 32 height 21
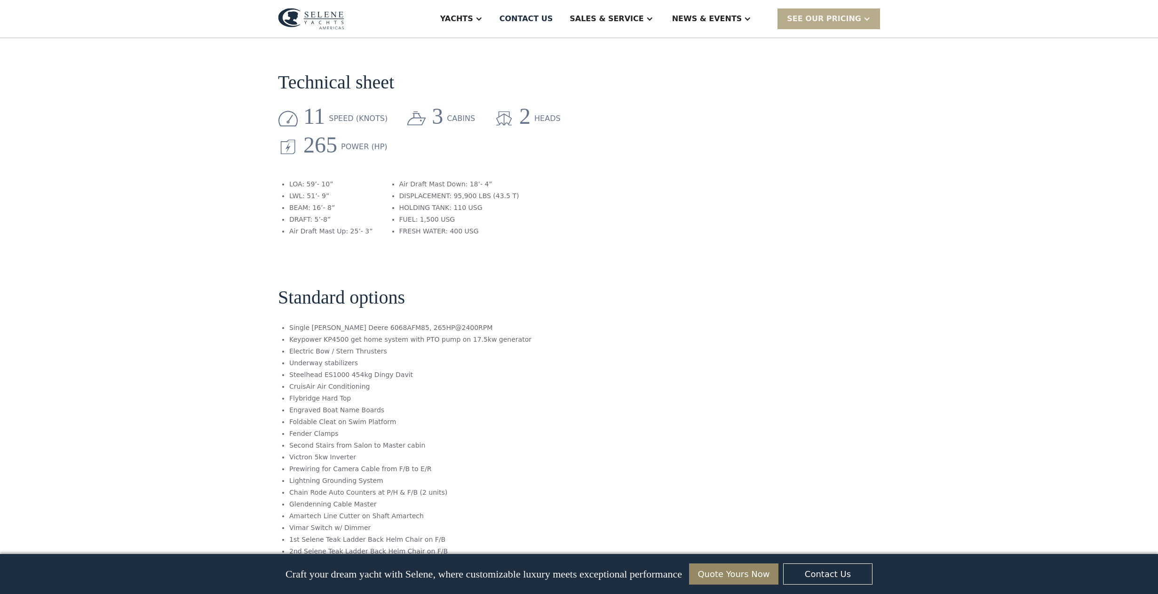
scroll to position [1138, 0]
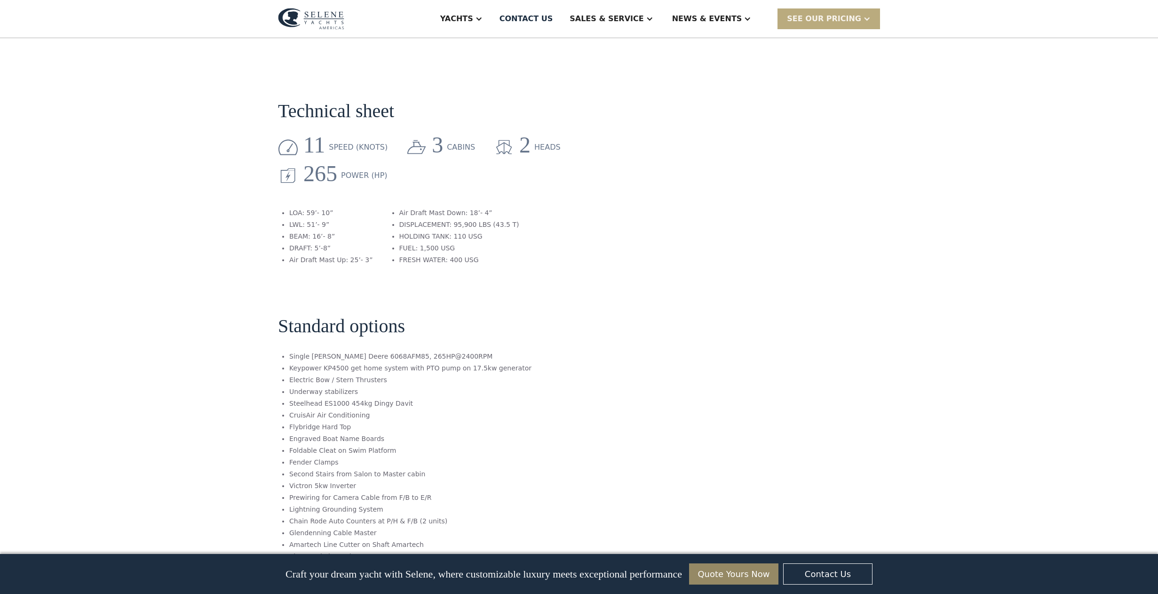
click at [859, 24] on div "SEE Our Pricing" at bounding box center [824, 18] width 74 height 11
click at [829, 39] on link "Get a PASSCODE" at bounding box center [841, 39] width 127 height 21
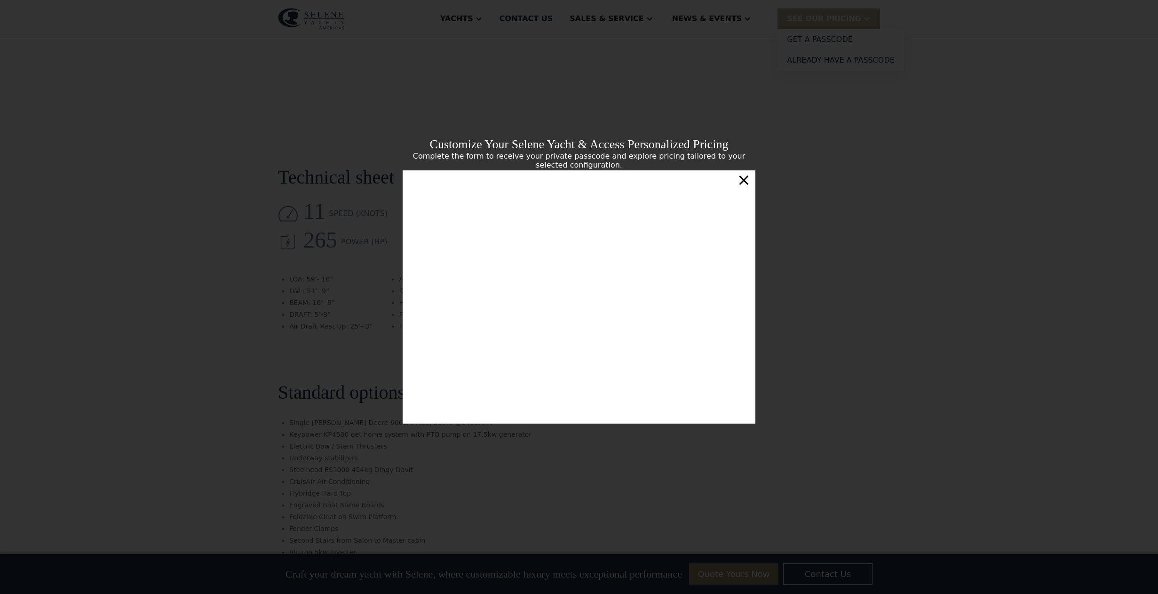
scroll to position [3, 0]
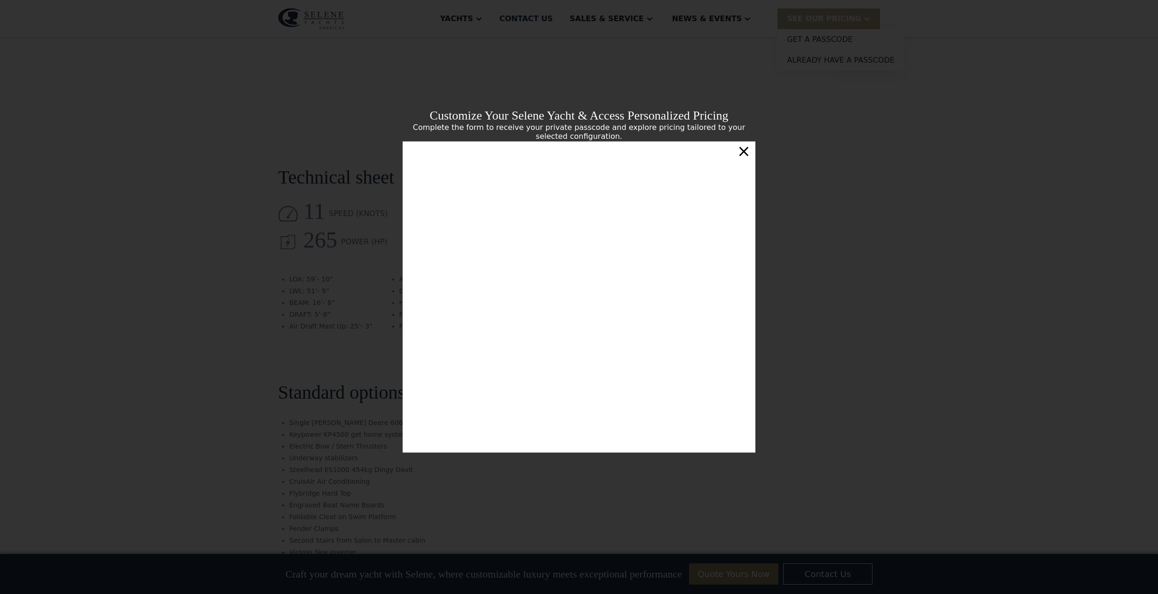
click at [742, 153] on div "×" at bounding box center [744, 151] width 14 height 19
